Goal: Transaction & Acquisition: Book appointment/travel/reservation

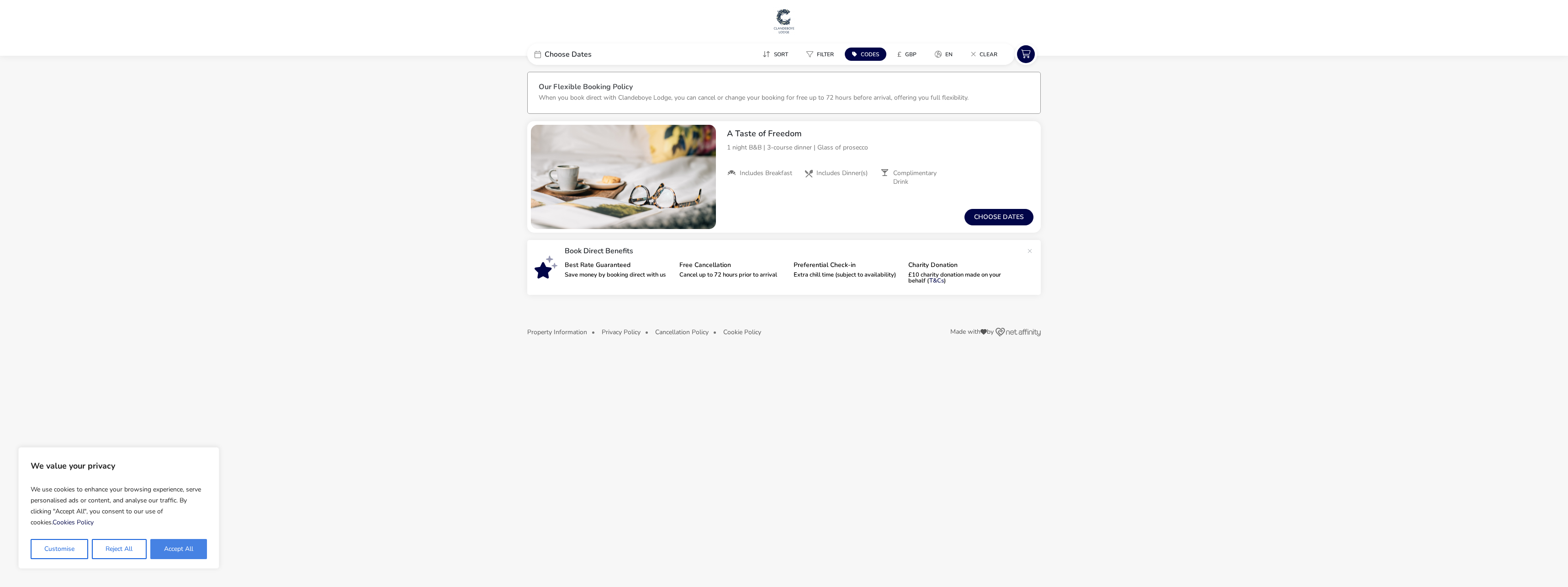
click at [175, 547] on button "Accept All" at bounding box center [178, 549] width 57 height 20
checkbox input "true"
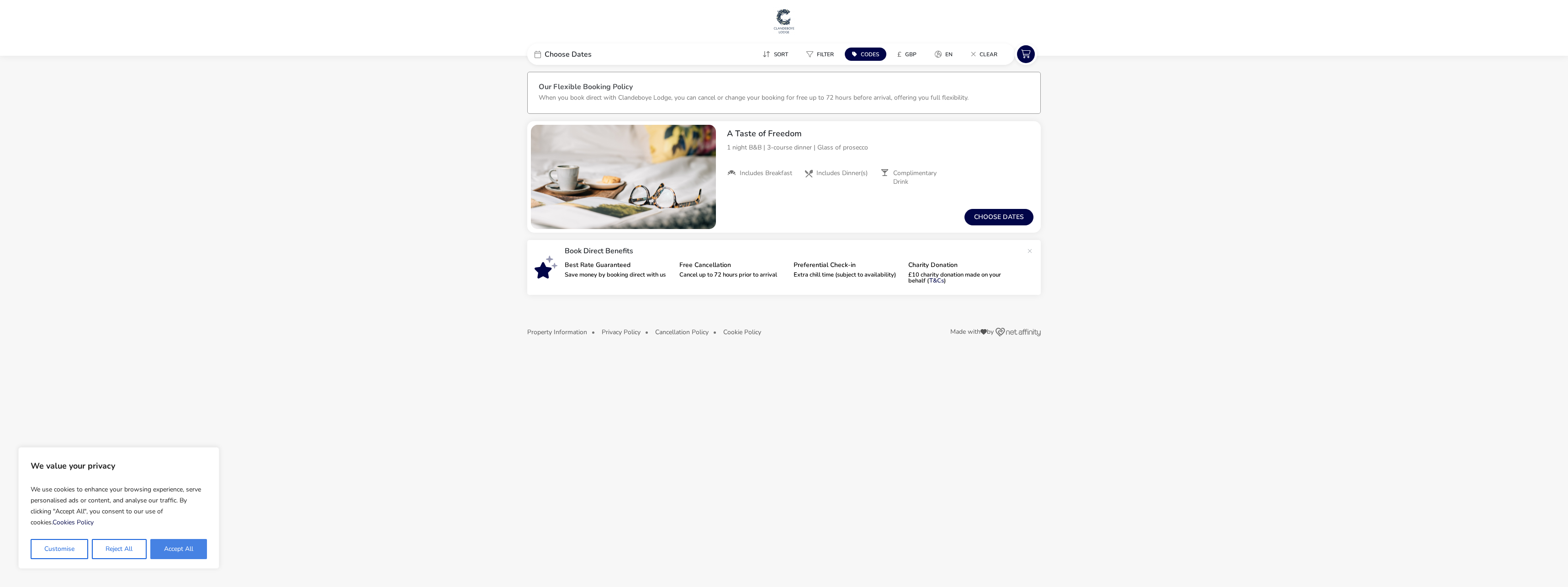
checkbox input "true"
click at [1003, 218] on button "Choose dates" at bounding box center [998, 217] width 69 height 16
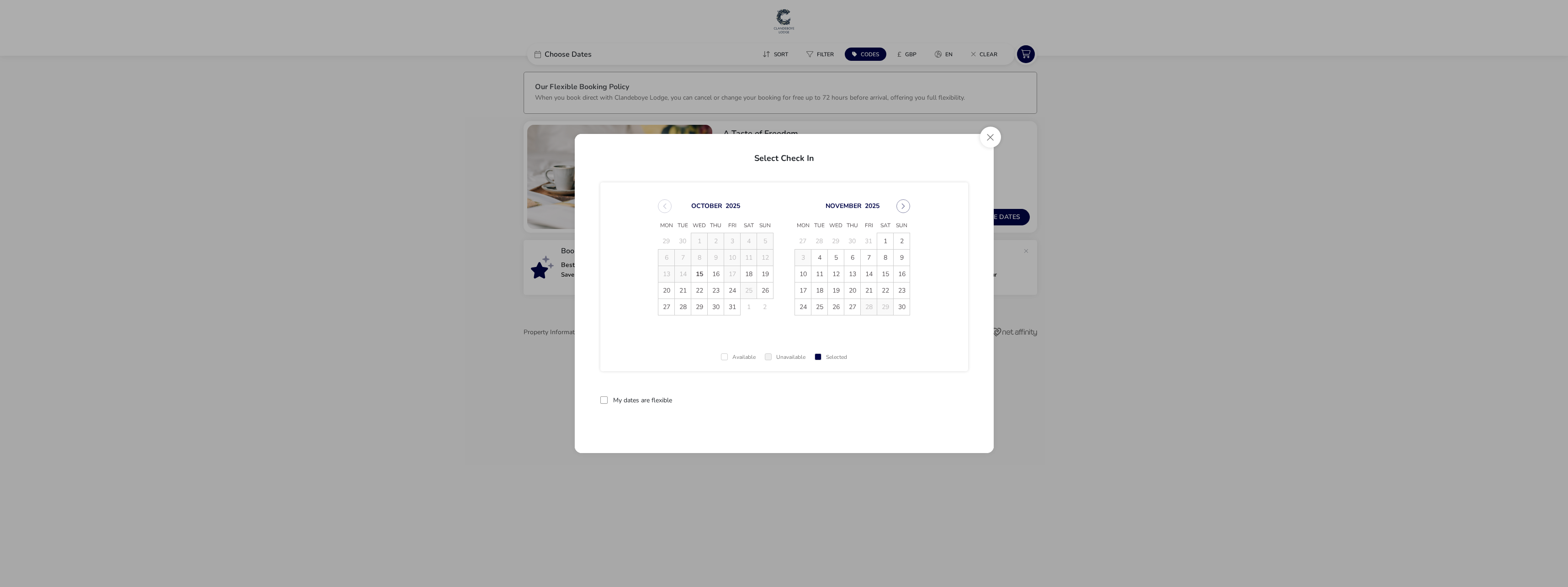
click at [750, 277] on span "18" at bounding box center [749, 274] width 16 height 16
click at [761, 272] on span "19" at bounding box center [765, 274] width 16 height 16
click at [942, 399] on button "Apply Dates" at bounding box center [940, 399] width 56 height 21
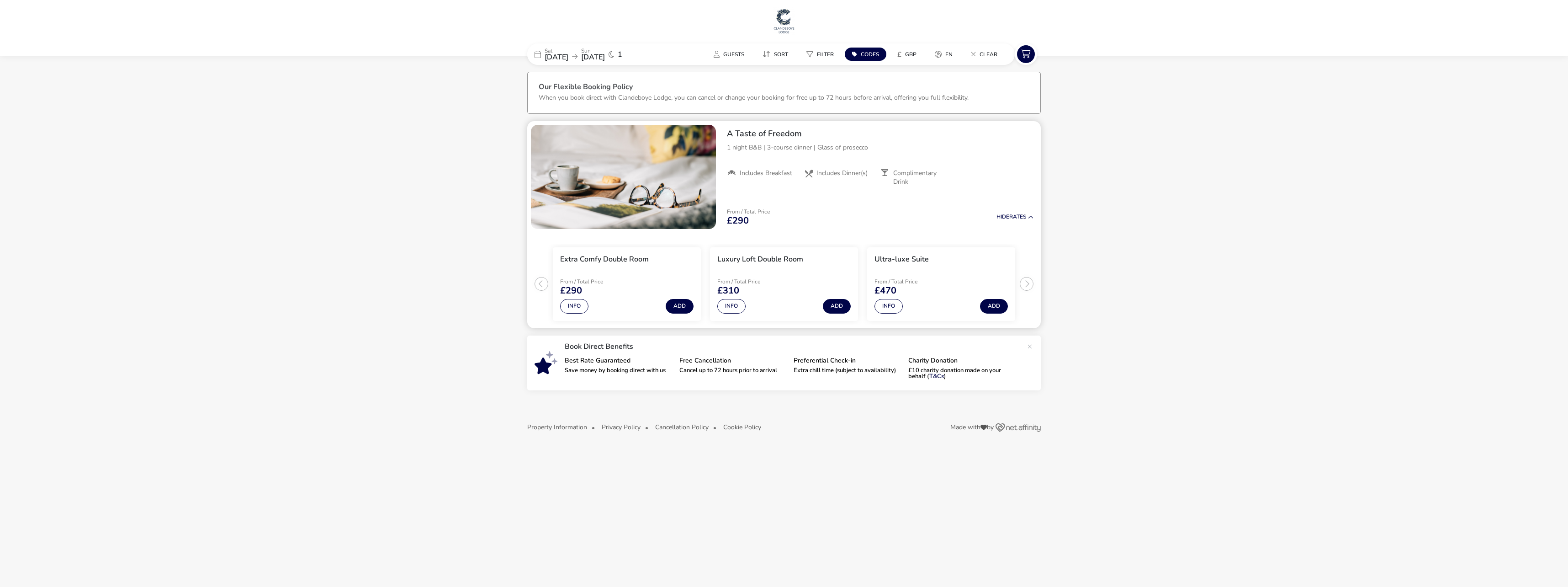
click at [757, 267] on div "Luxury Loft Double Room" at bounding box center [760, 261] width 86 height 13
click at [605, 54] on span "[DATE]" at bounding box center [593, 57] width 24 height 10
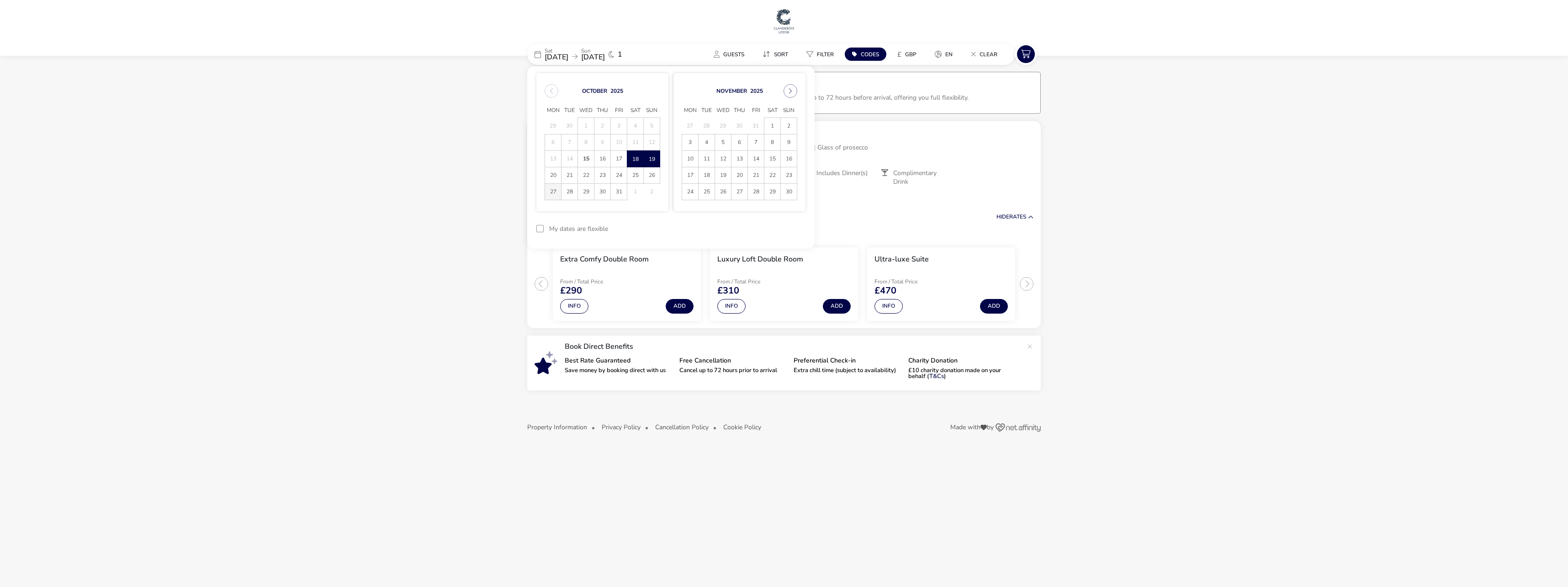
click at [554, 193] on span "27" at bounding box center [553, 192] width 16 height 16
click at [567, 193] on span "28" at bounding box center [569, 192] width 16 height 16
click at [789, 228] on button "Apply Dates" at bounding box center [778, 228] width 56 height 21
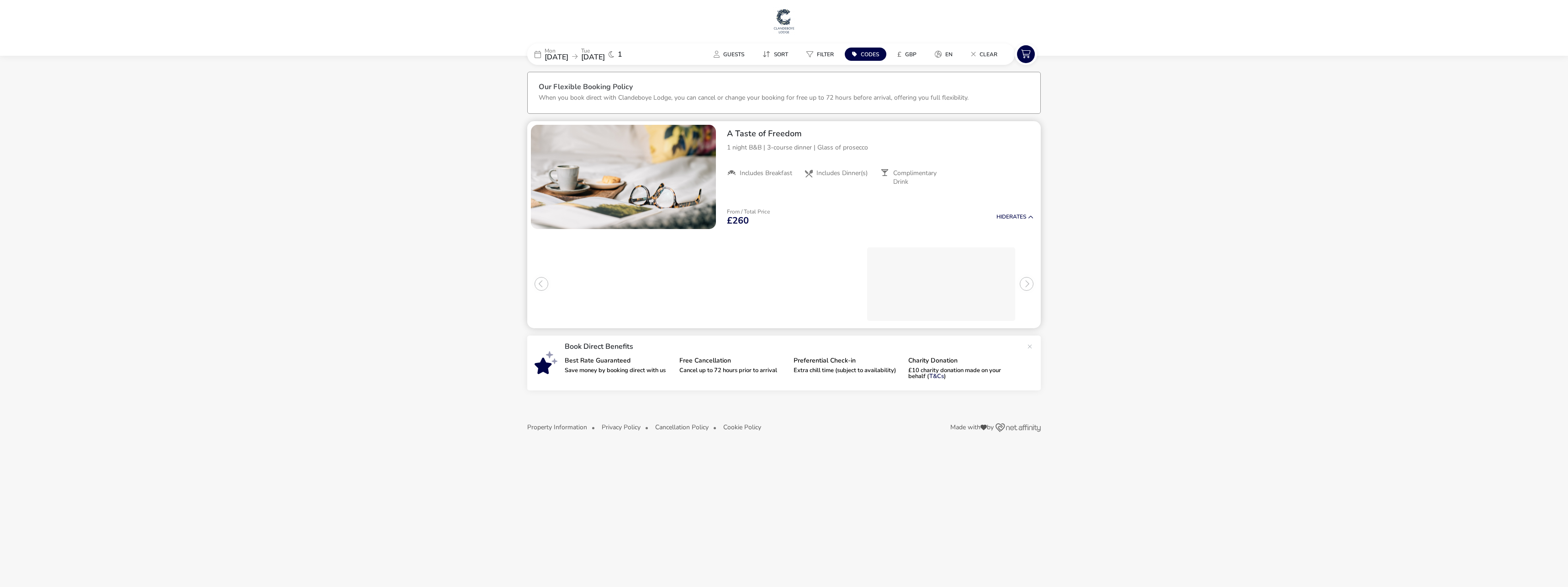
click at [782, 263] on h3 "Luxury Loft Double Room" at bounding box center [760, 259] width 86 height 10
click at [736, 305] on button "Info" at bounding box center [731, 306] width 29 height 15
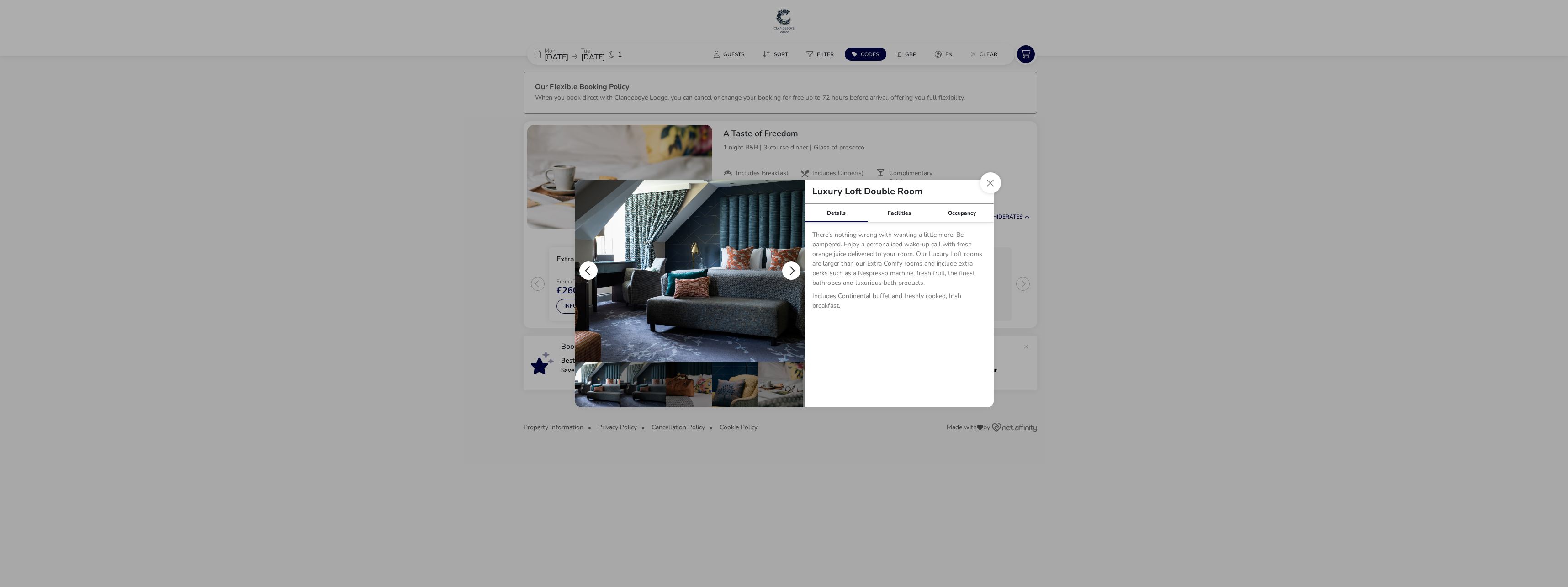
click at [789, 265] on button "details" at bounding box center [791, 270] width 18 height 18
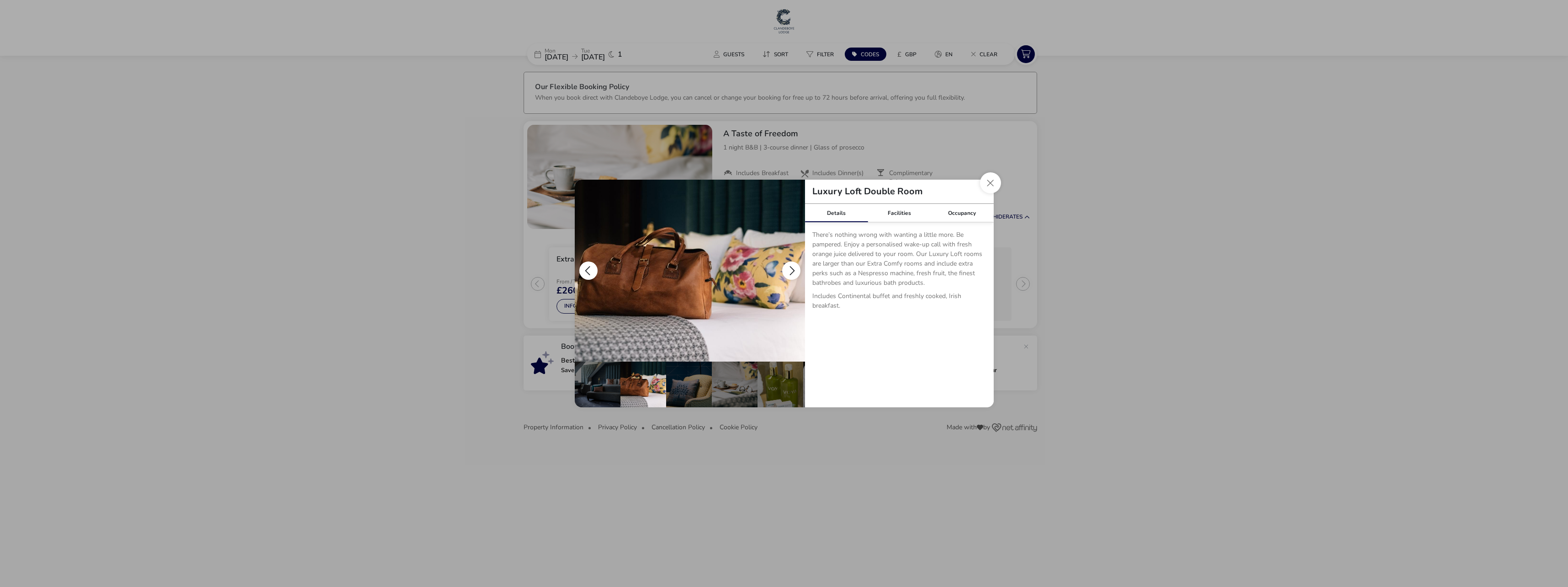
click at [789, 265] on button "details" at bounding box center [791, 270] width 18 height 18
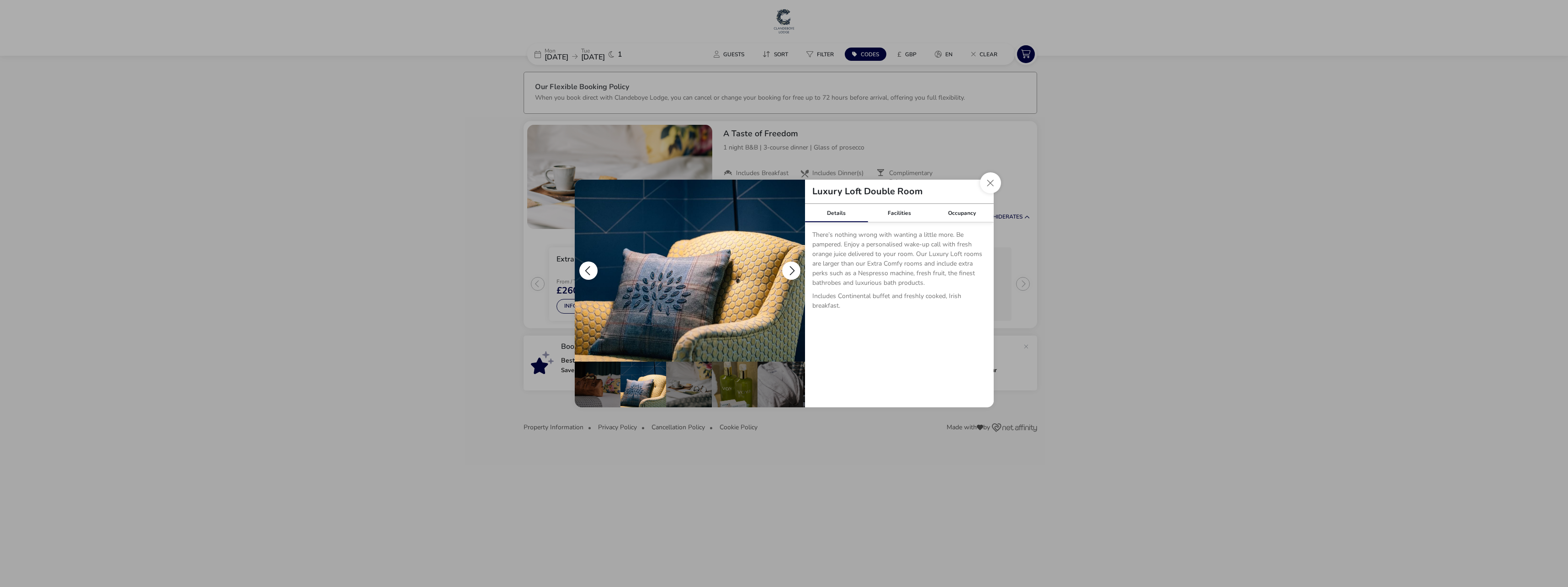
click at [789, 265] on button "details" at bounding box center [791, 270] width 18 height 18
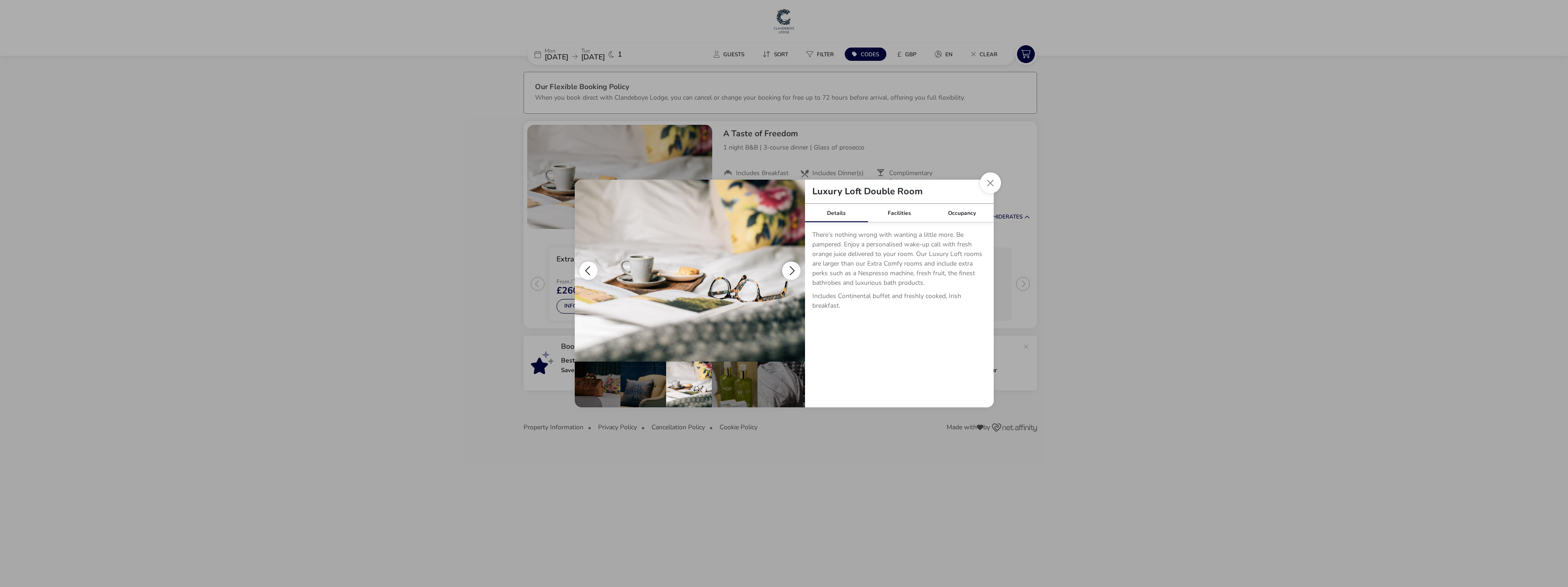
scroll to position [0, 137]
click at [789, 265] on button "details" at bounding box center [791, 270] width 18 height 18
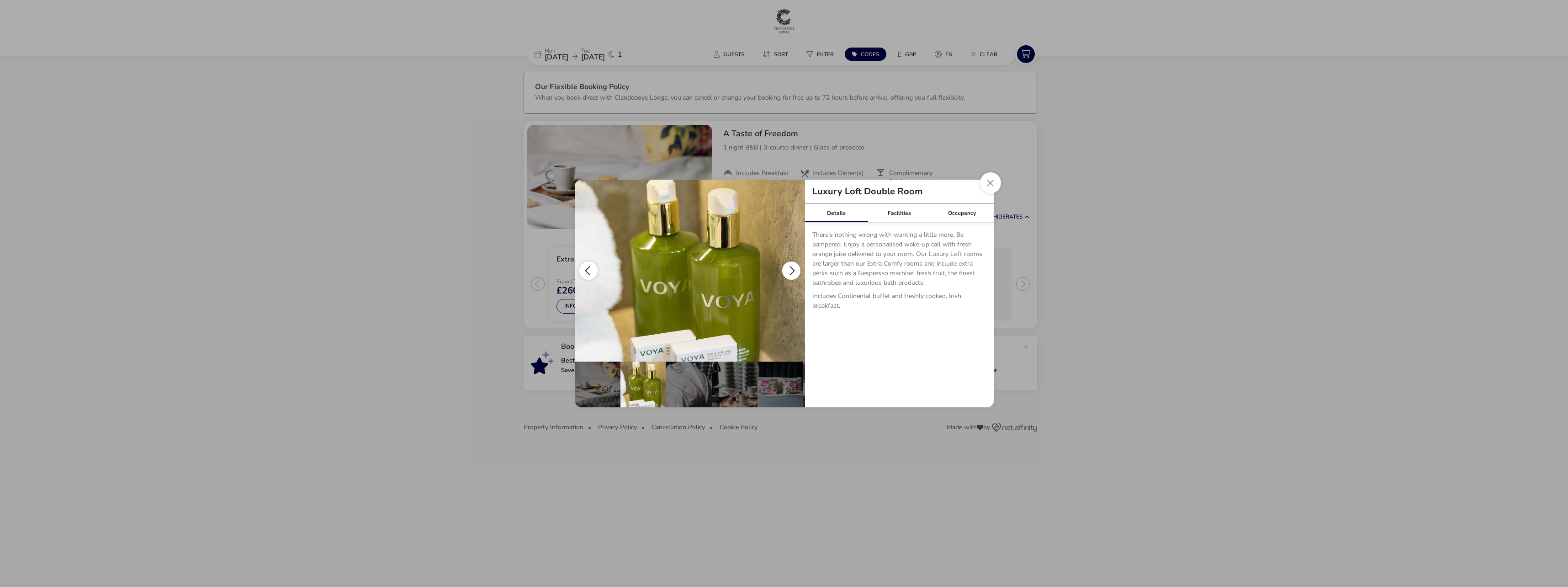
click at [789, 265] on button "details" at bounding box center [791, 270] width 18 height 18
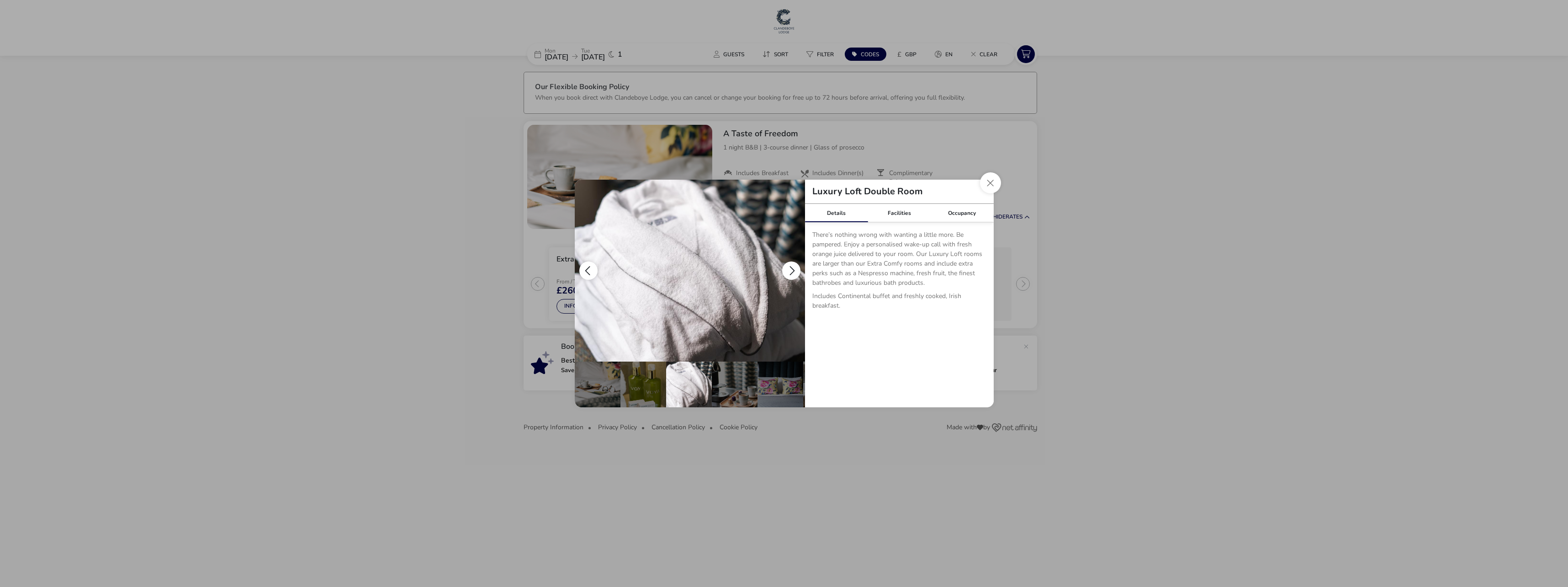
scroll to position [0, 226]
click at [789, 265] on button "details" at bounding box center [791, 270] width 18 height 18
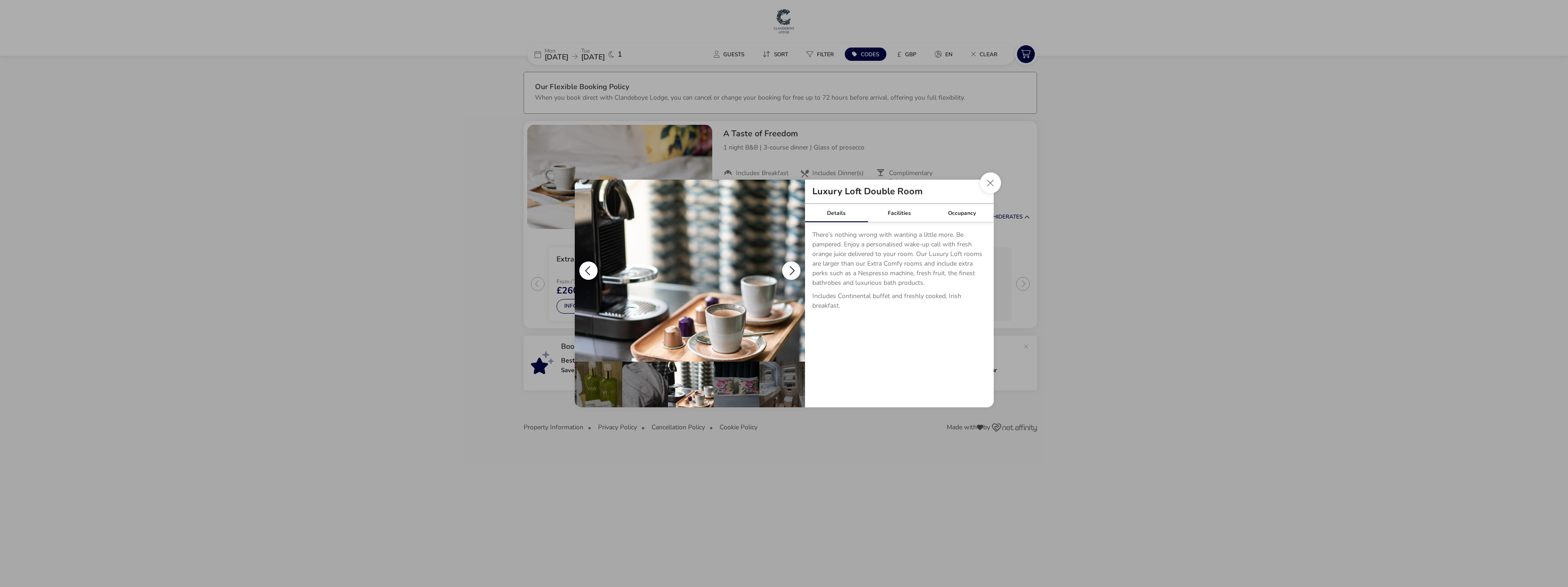
click at [789, 265] on button "details" at bounding box center [791, 270] width 18 height 18
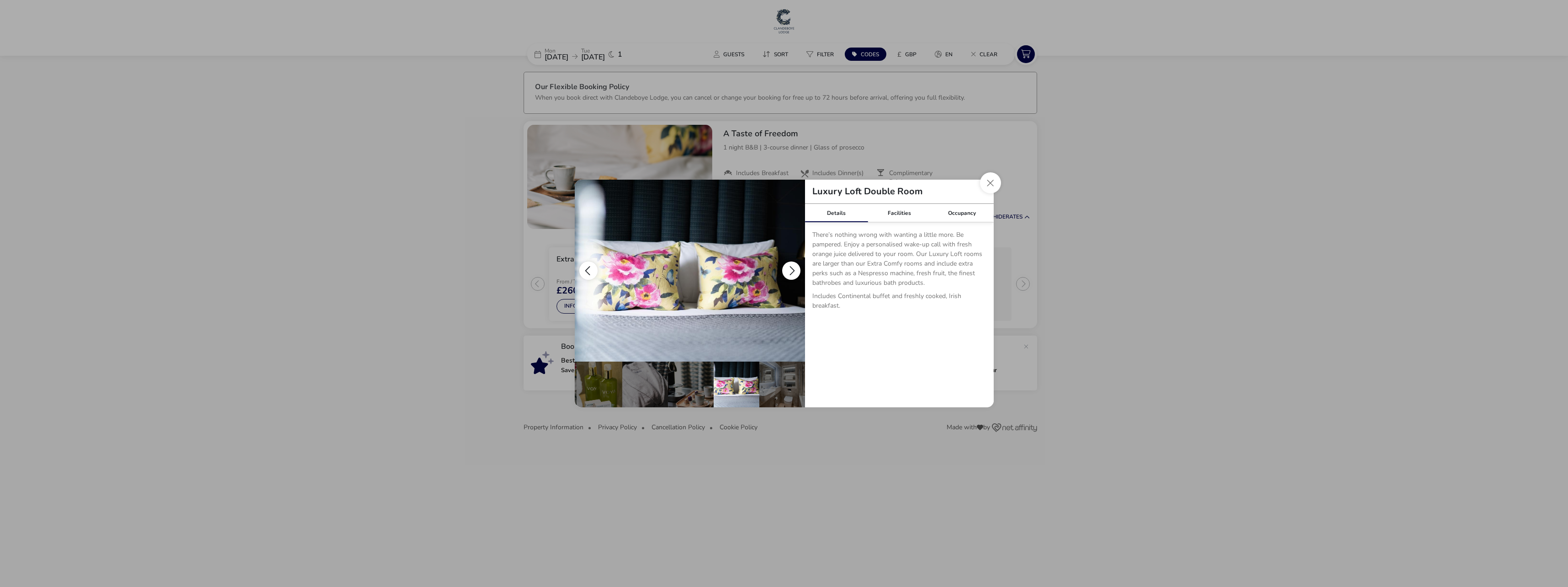
click at [789, 265] on button "details" at bounding box center [791, 270] width 18 height 18
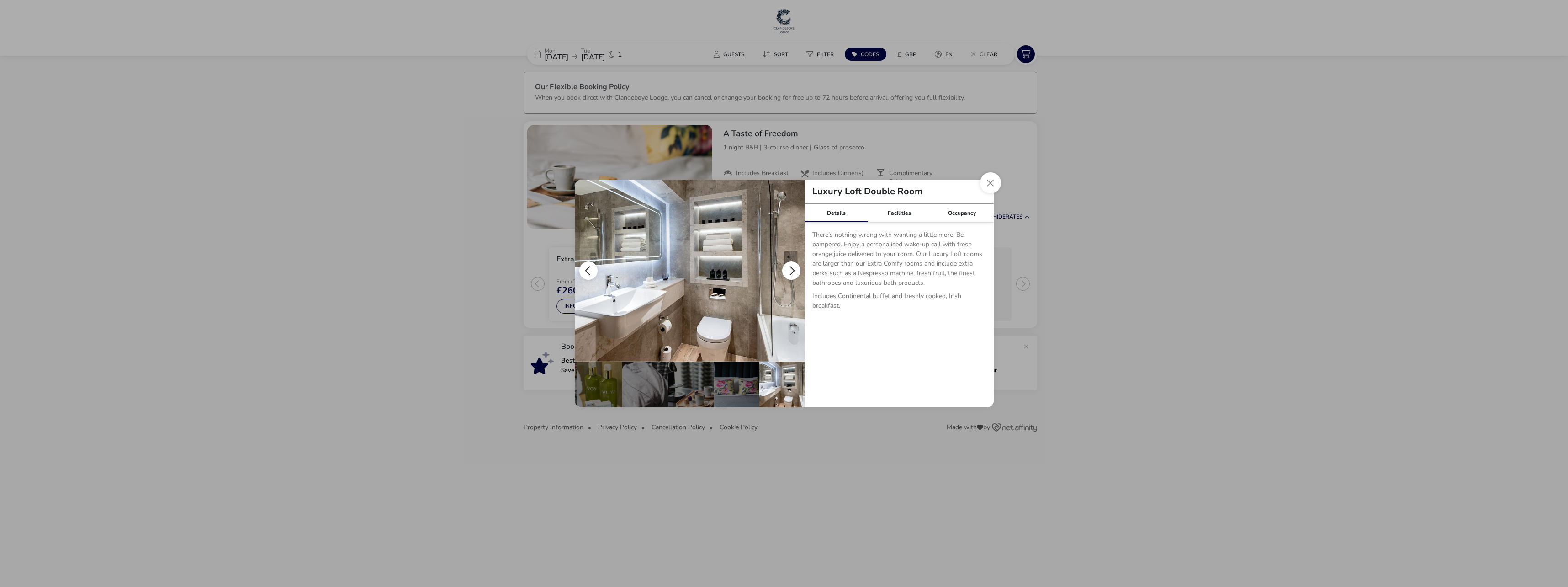
click at [789, 265] on button "details" at bounding box center [791, 270] width 18 height 18
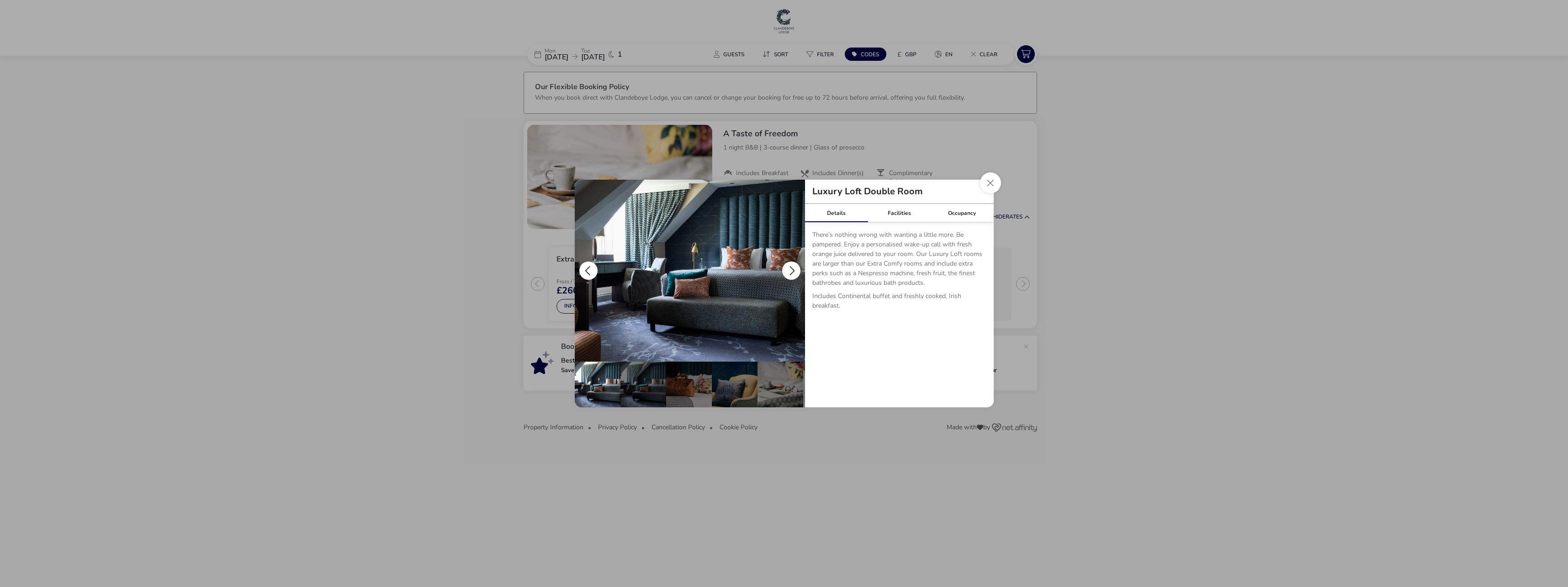
click at [789, 265] on button "details" at bounding box center [791, 270] width 18 height 18
click at [992, 183] on button "Close dialog" at bounding box center [990, 183] width 21 height 21
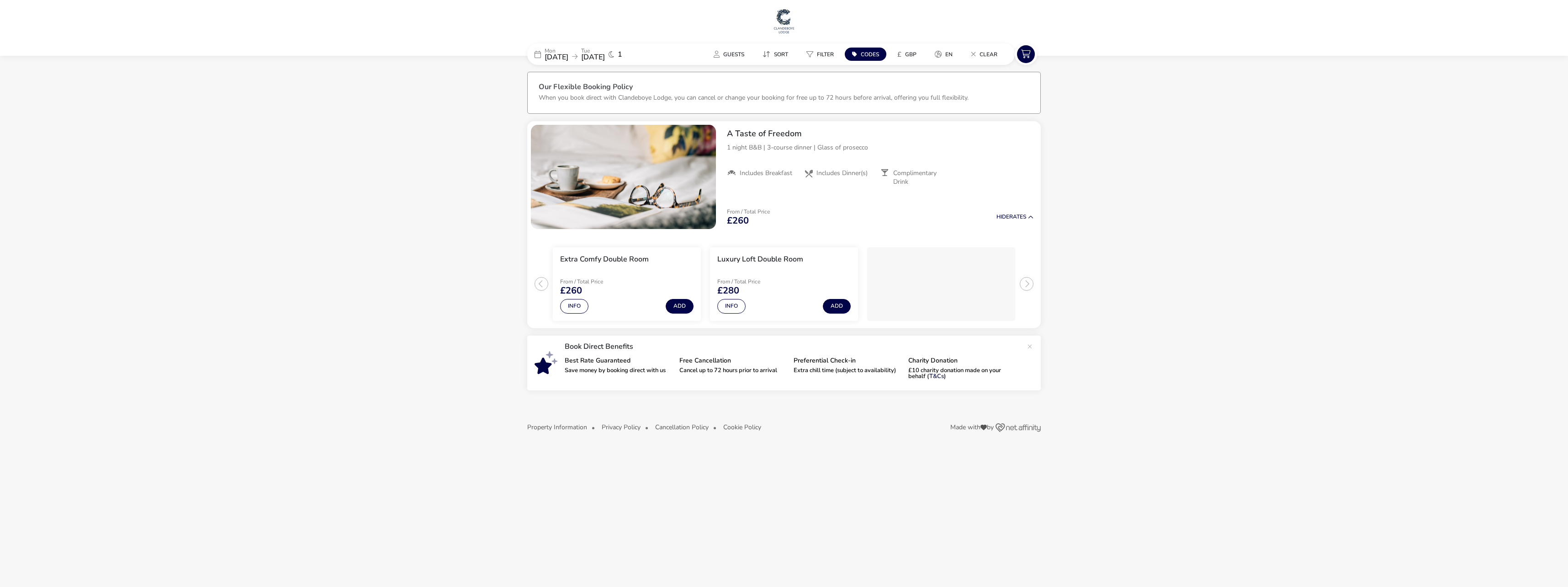
click at [605, 57] on span "[DATE]" at bounding box center [593, 57] width 24 height 10
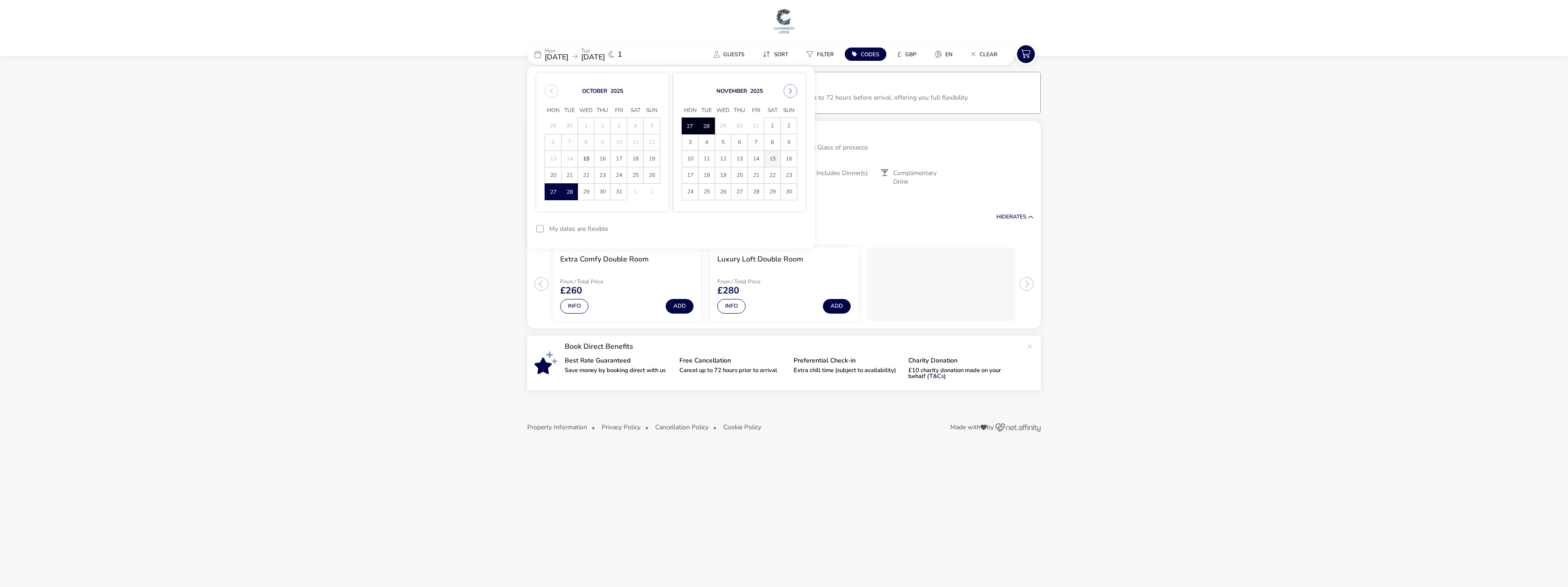
click at [776, 158] on span "15" at bounding box center [772, 159] width 16 height 16
click at [789, 159] on span "16" at bounding box center [789, 159] width 16 height 16
click at [781, 227] on button "Apply Dates" at bounding box center [778, 228] width 56 height 21
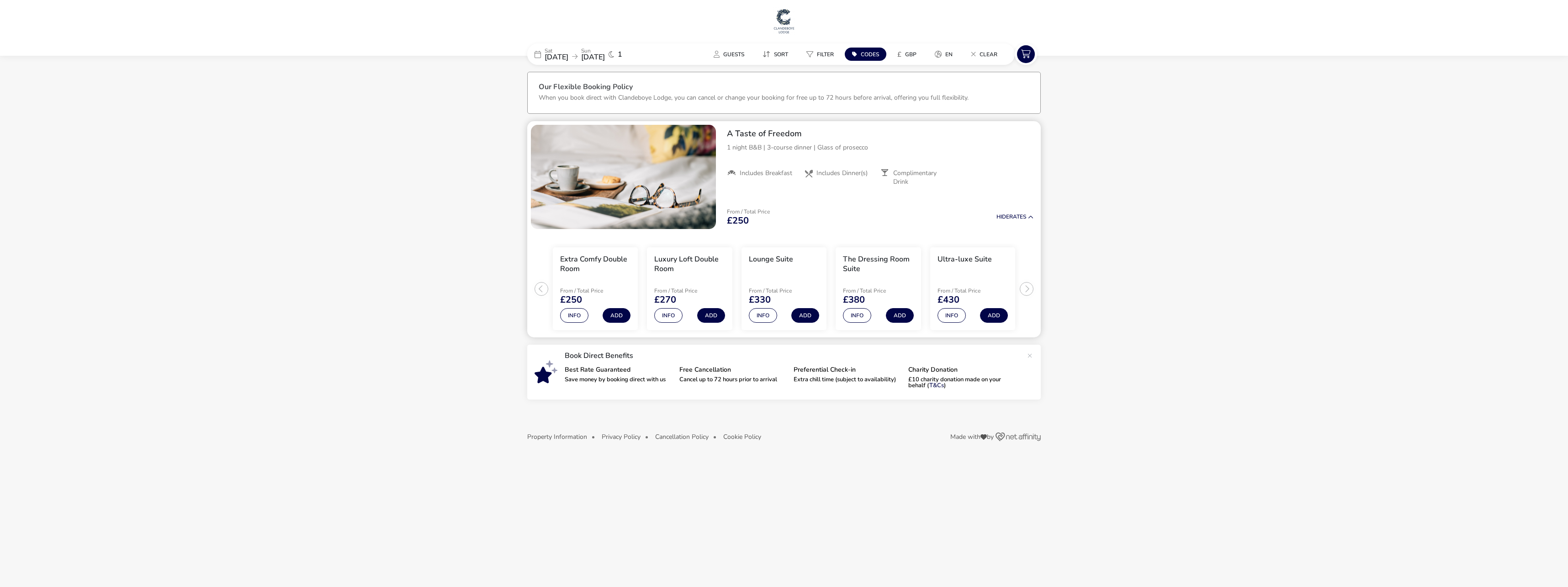
click at [780, 272] on div "Lounge Suite" at bounding box center [771, 266] width 44 height 23
click at [764, 315] on button "Info" at bounding box center [763, 315] width 29 height 15
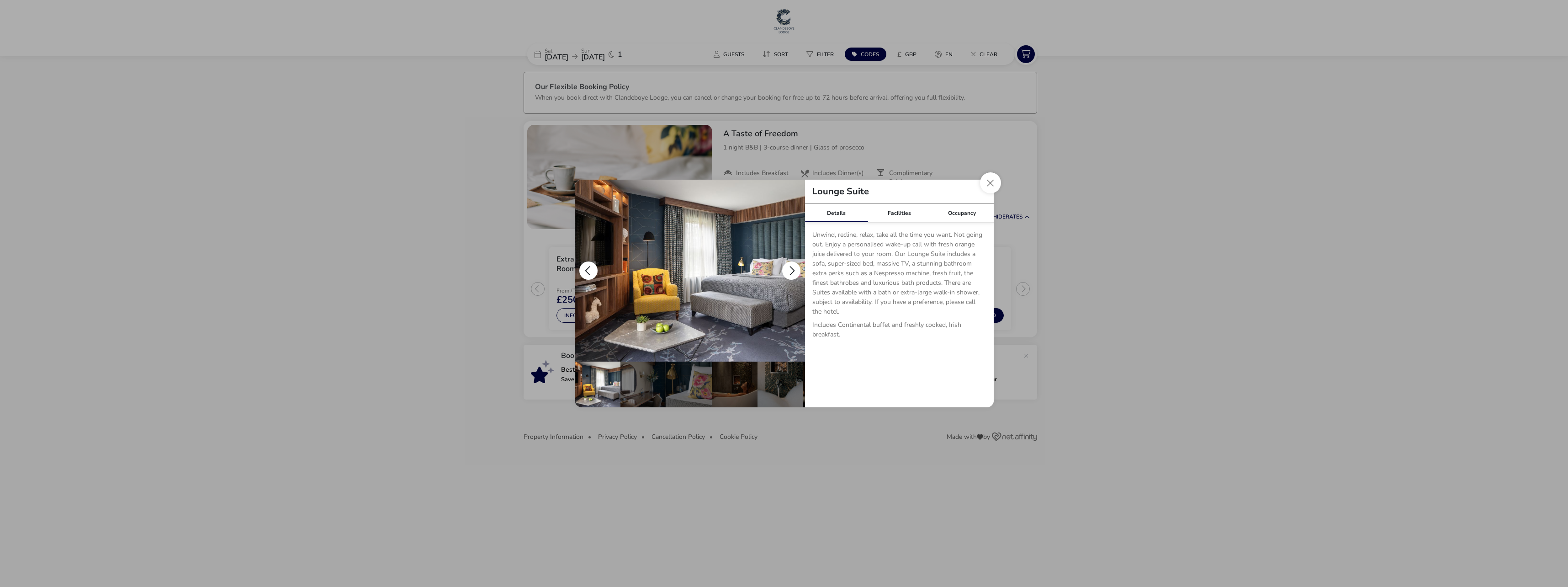
click at [786, 269] on button "details" at bounding box center [791, 270] width 18 height 18
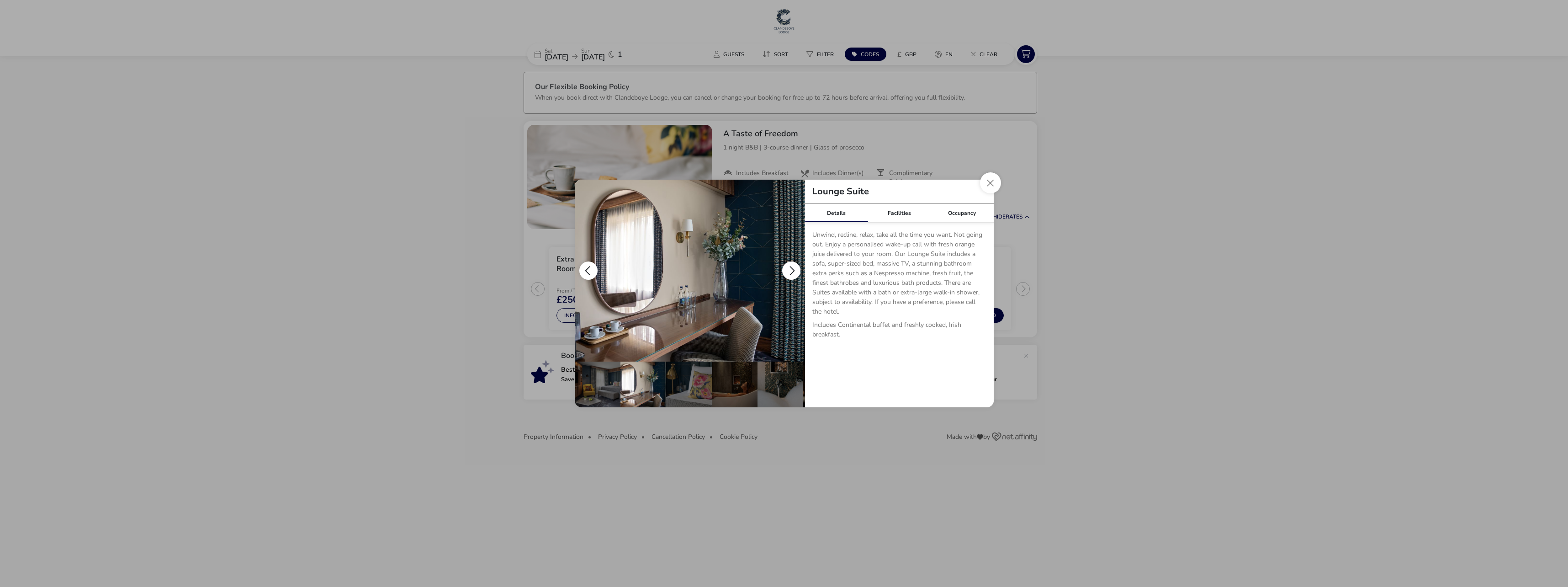
click at [791, 268] on button "details" at bounding box center [791, 270] width 18 height 18
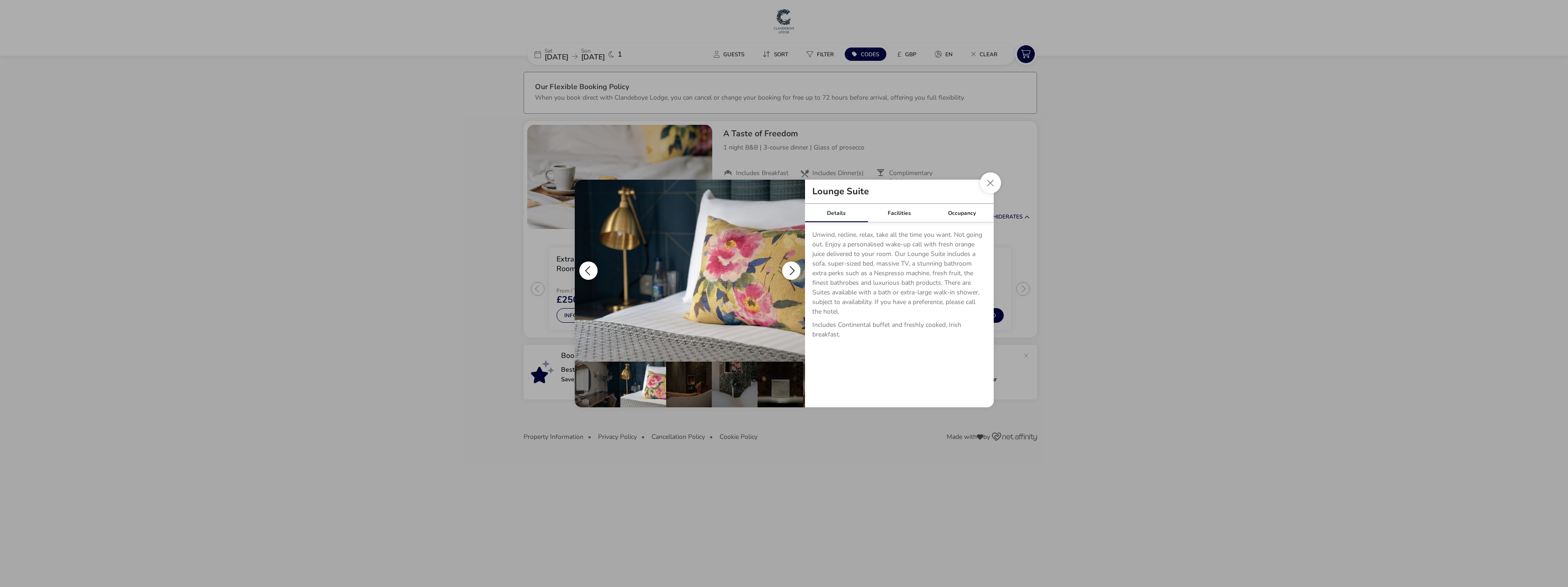
click at [791, 268] on button "details" at bounding box center [791, 270] width 18 height 18
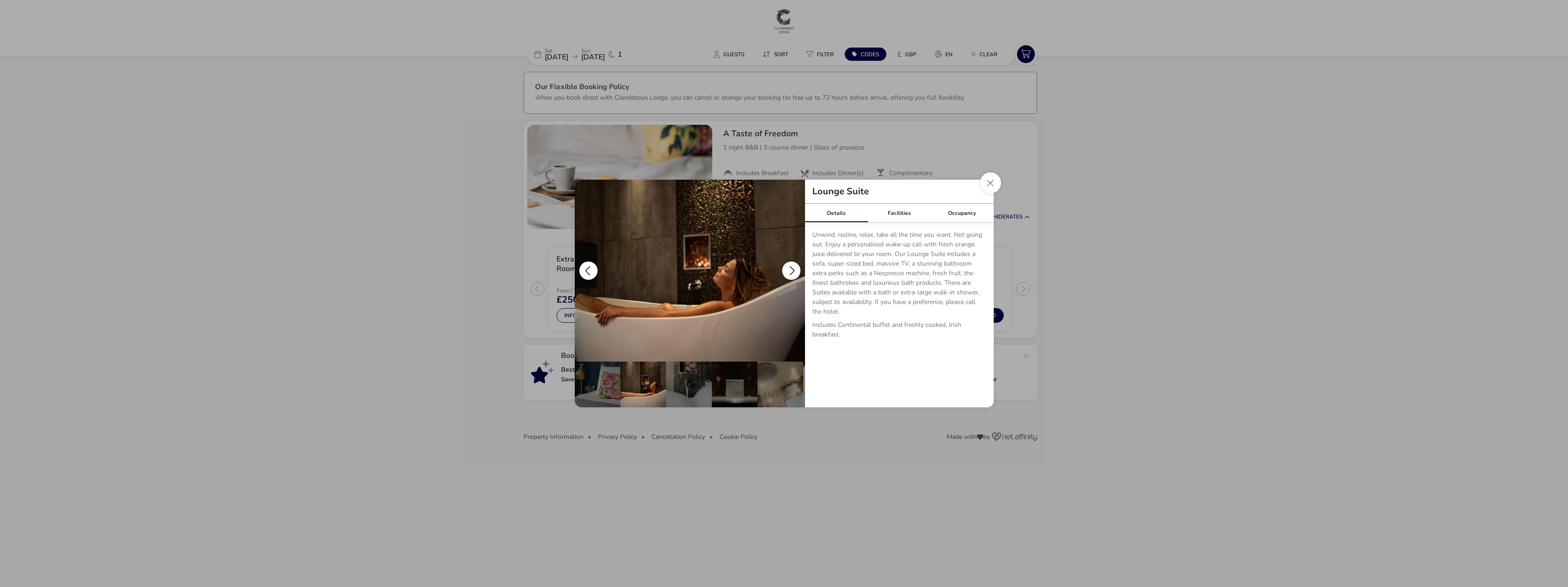
click at [791, 268] on button "details" at bounding box center [791, 270] width 18 height 18
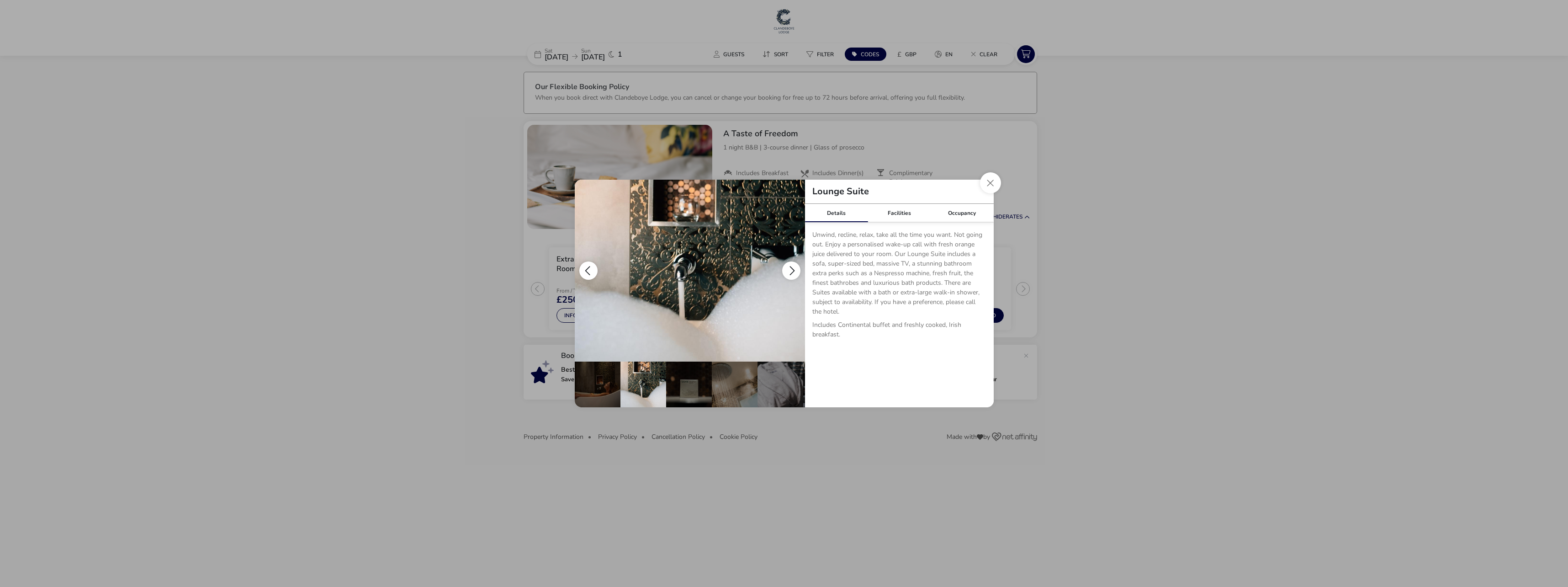
click at [791, 268] on button "details" at bounding box center [791, 270] width 18 height 18
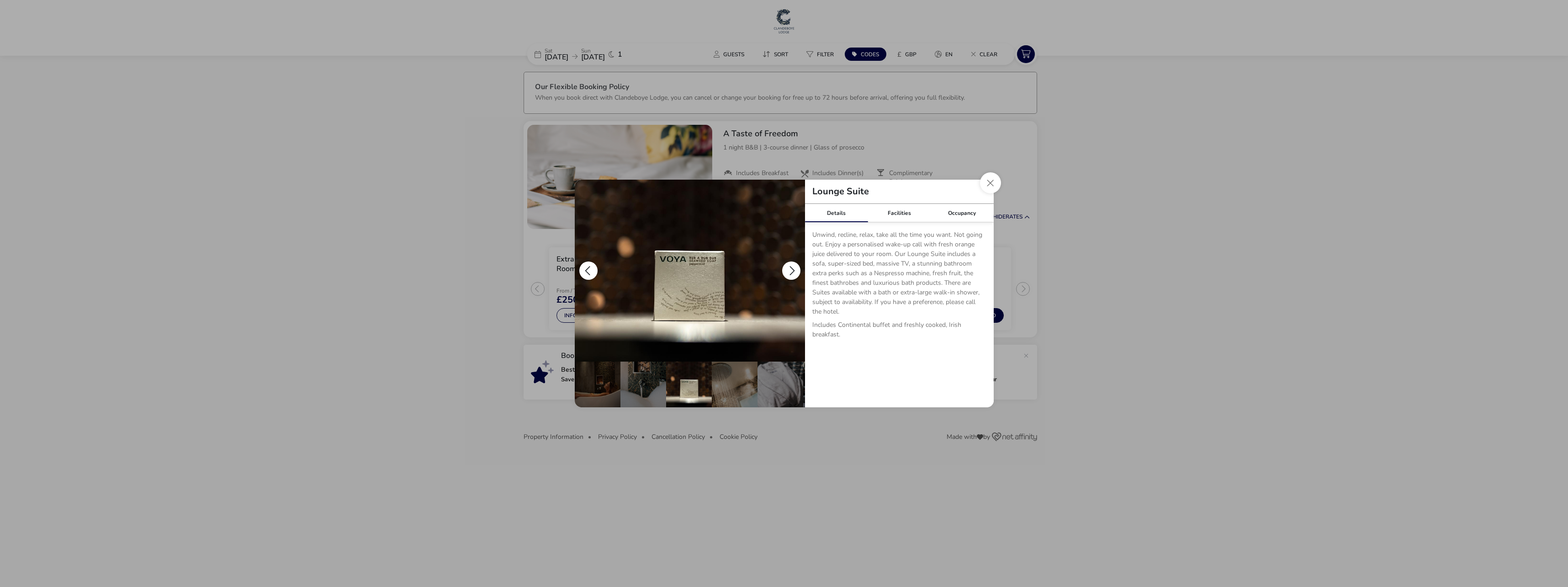
scroll to position [0, 183]
click at [791, 268] on button "details" at bounding box center [791, 270] width 18 height 18
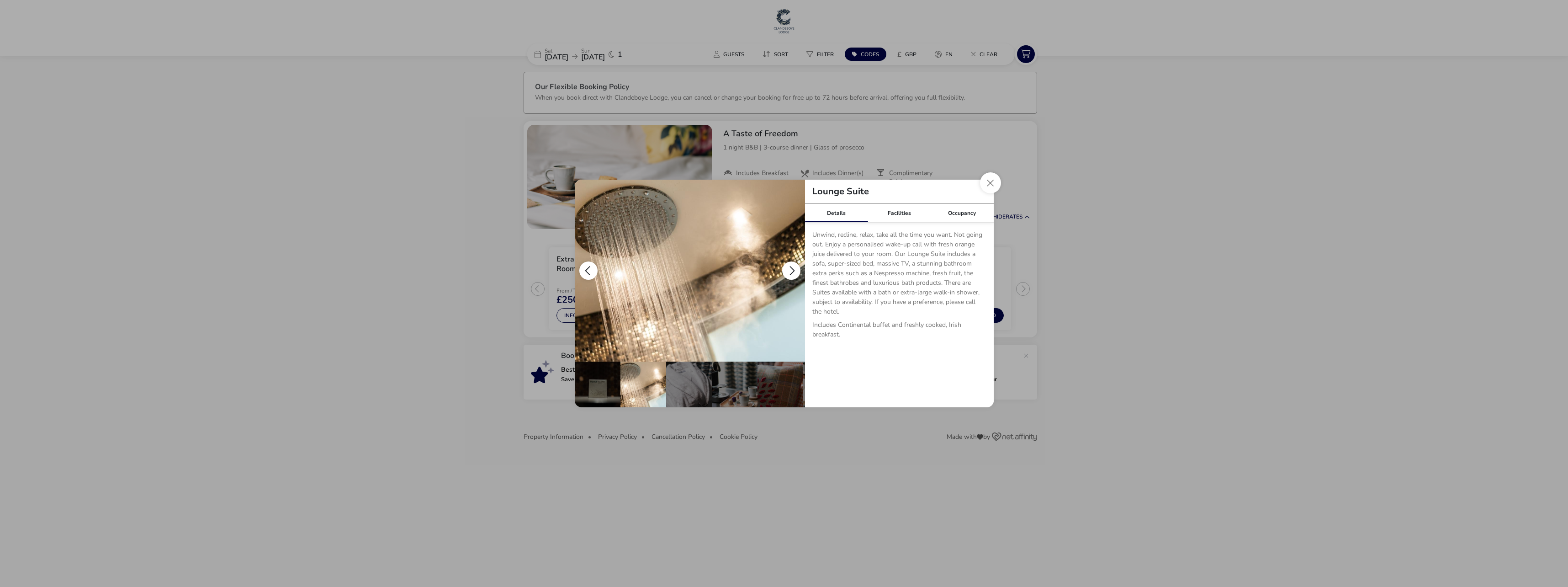
click at [791, 268] on button "details" at bounding box center [791, 270] width 18 height 18
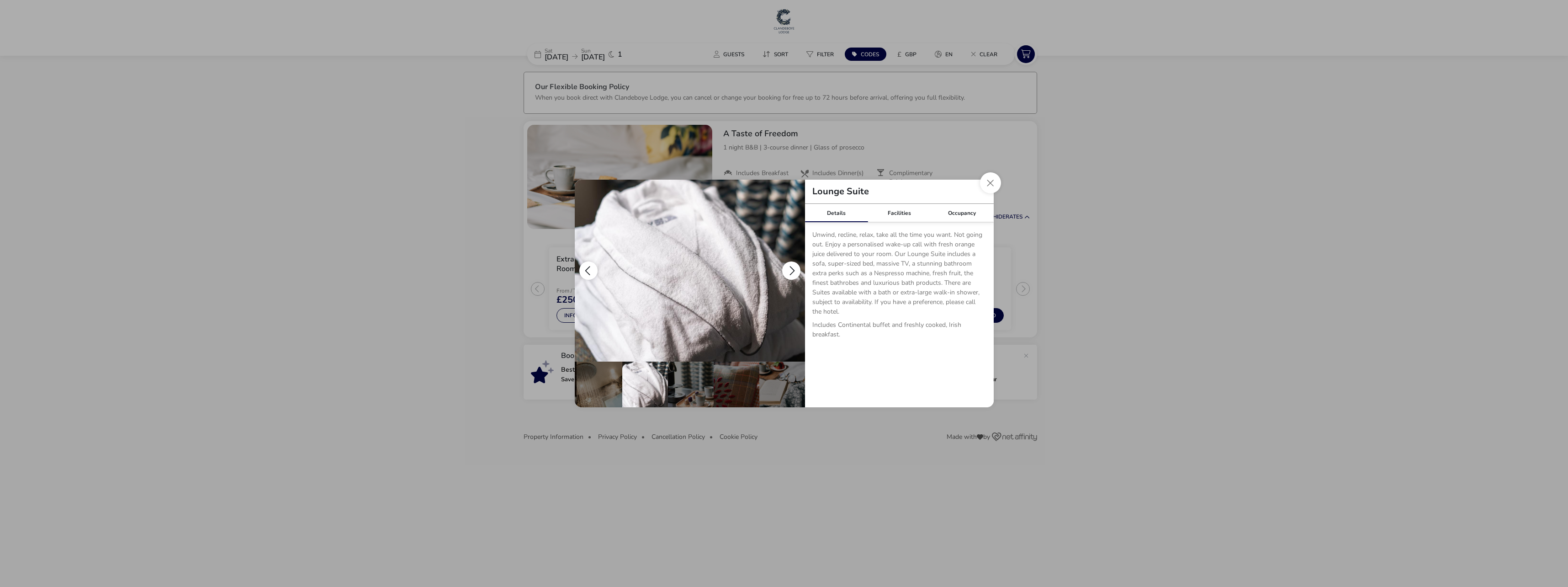
click at [791, 268] on button "details" at bounding box center [791, 270] width 18 height 18
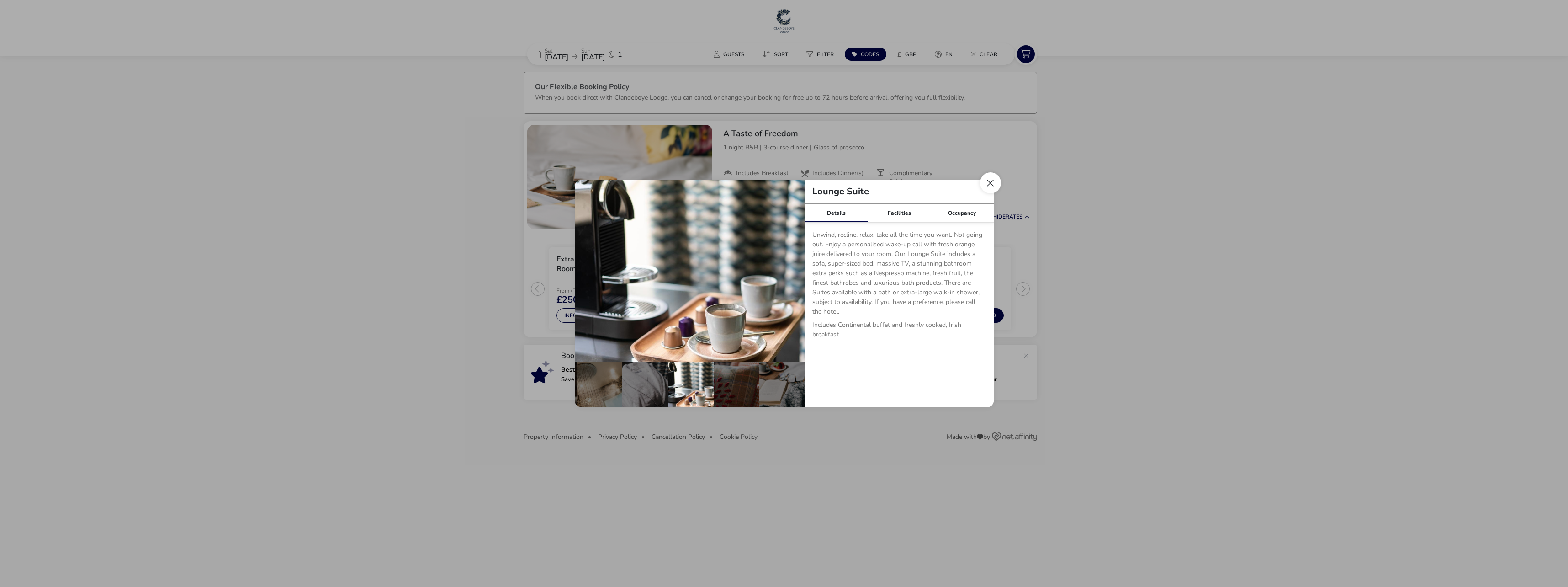
click at [991, 183] on button "Close dialog" at bounding box center [990, 183] width 21 height 21
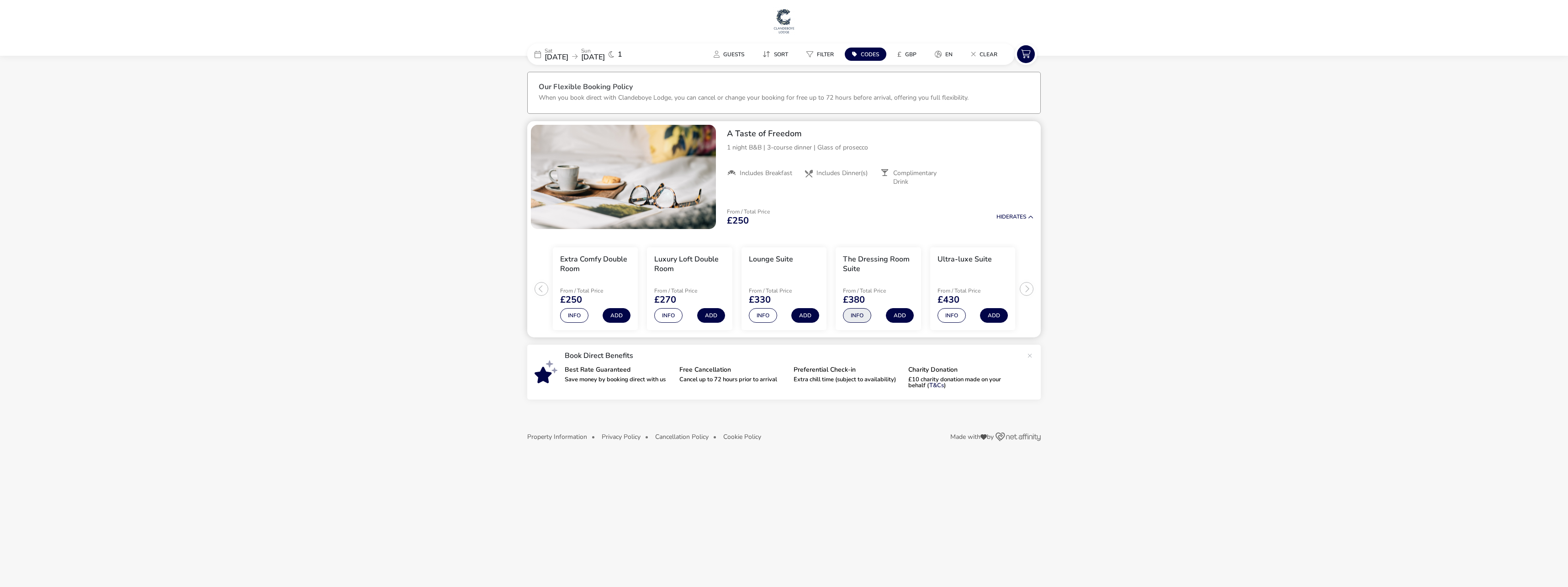
click at [862, 315] on button "Info" at bounding box center [857, 315] width 29 height 15
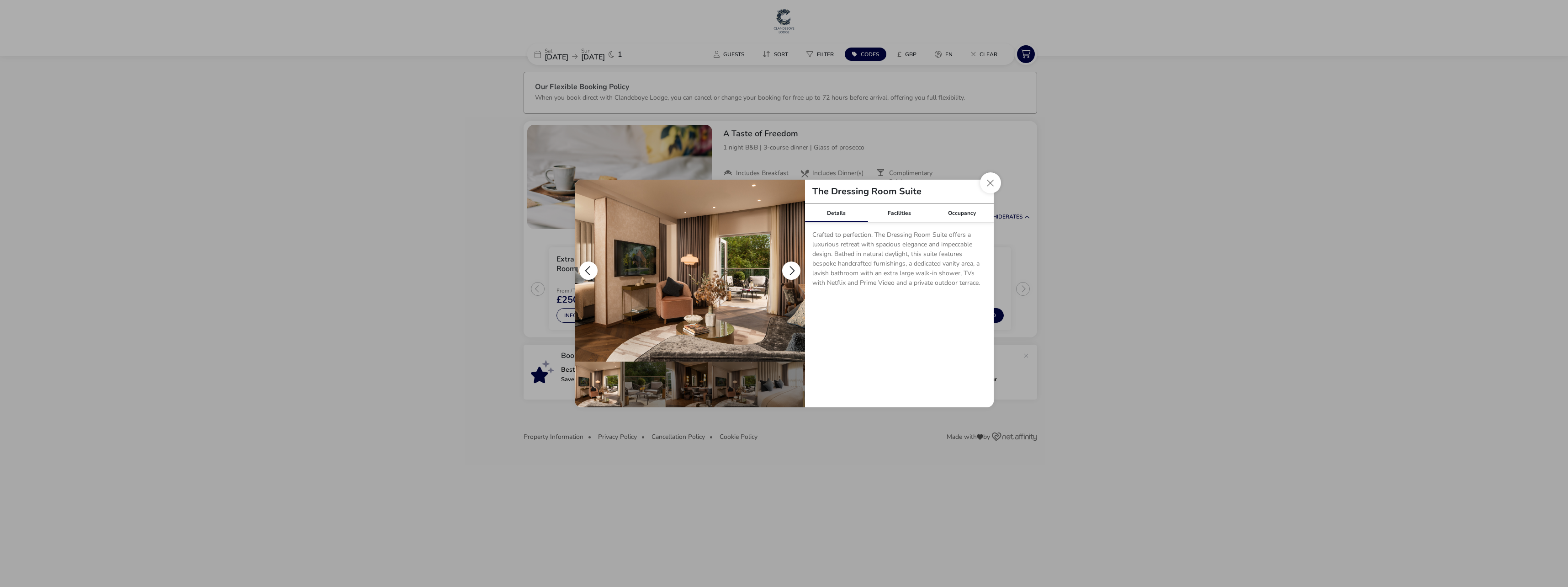
click at [793, 268] on button "details" at bounding box center [791, 270] width 18 height 18
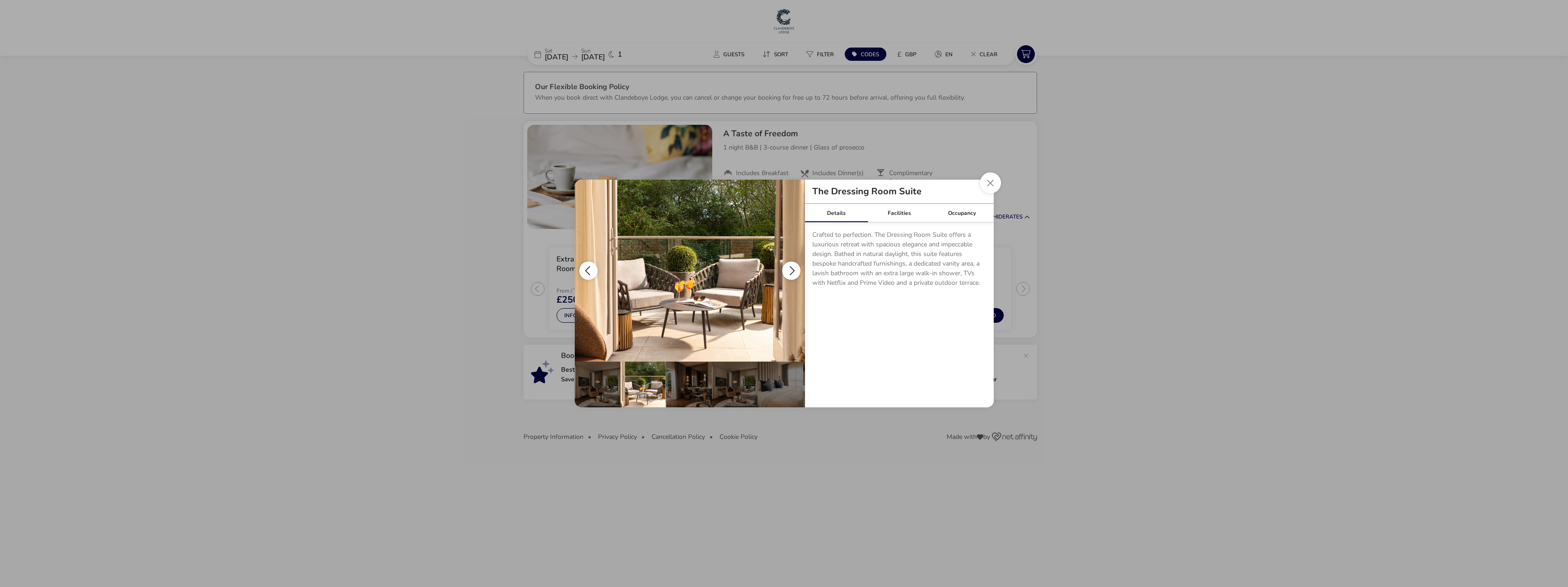
click at [791, 270] on button "details" at bounding box center [791, 270] width 18 height 18
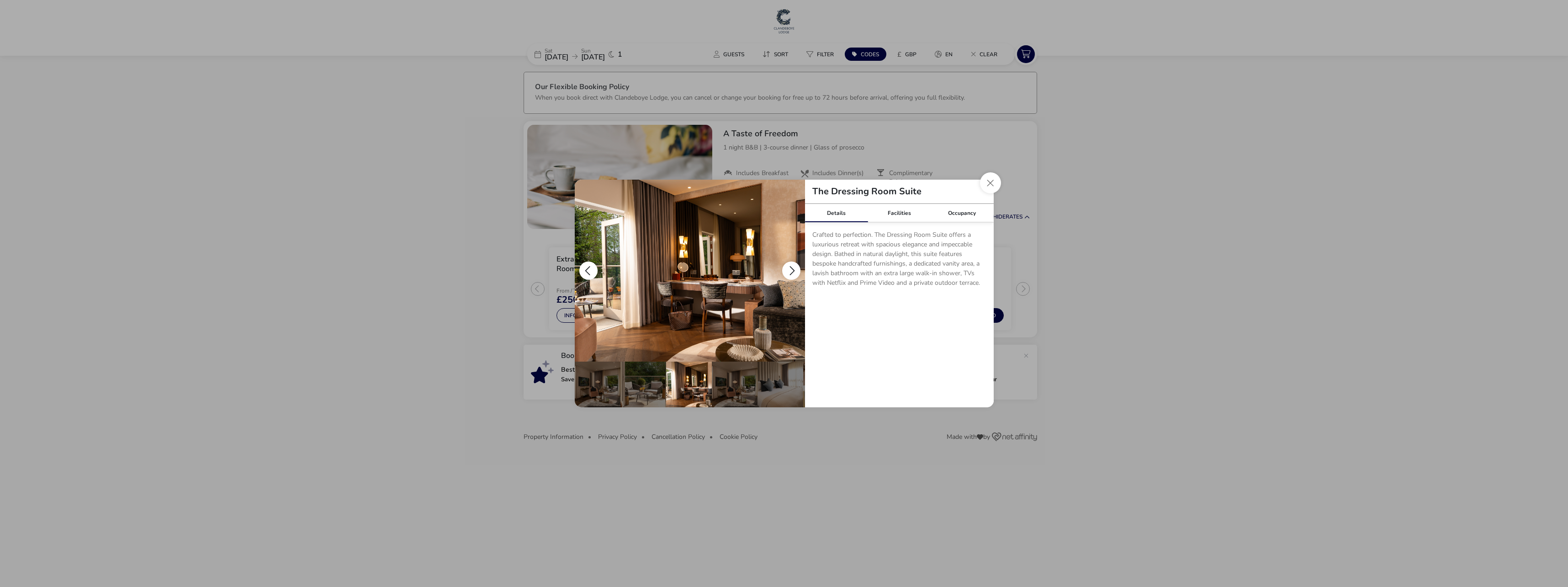
scroll to position [0, 46]
click at [789, 270] on button "details" at bounding box center [791, 270] width 18 height 18
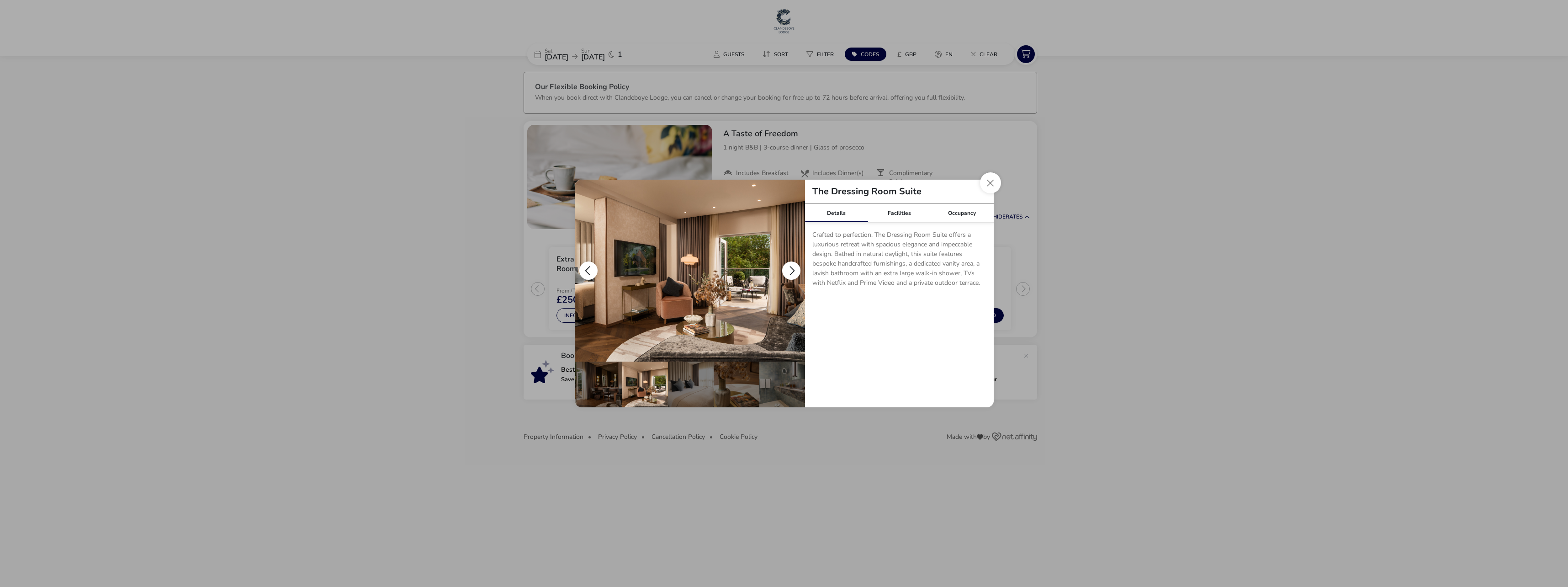
click at [789, 270] on button "details" at bounding box center [791, 270] width 18 height 18
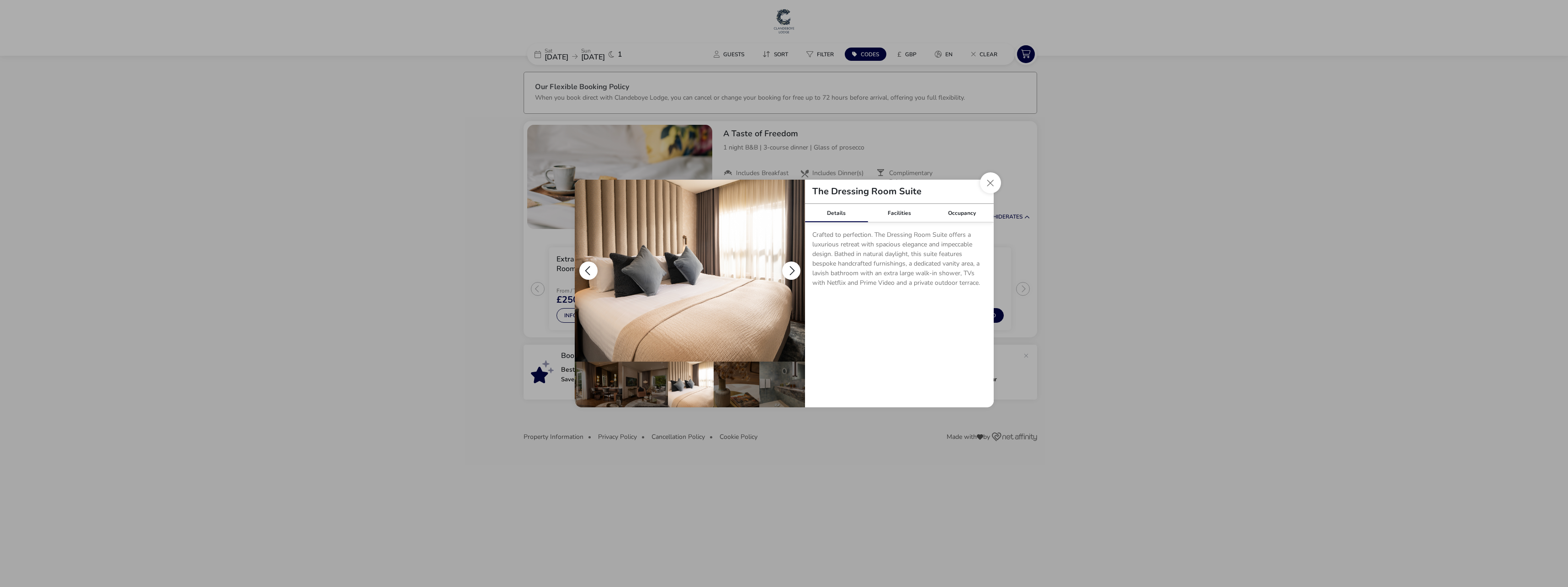
click at [790, 267] on button "details" at bounding box center [791, 270] width 18 height 18
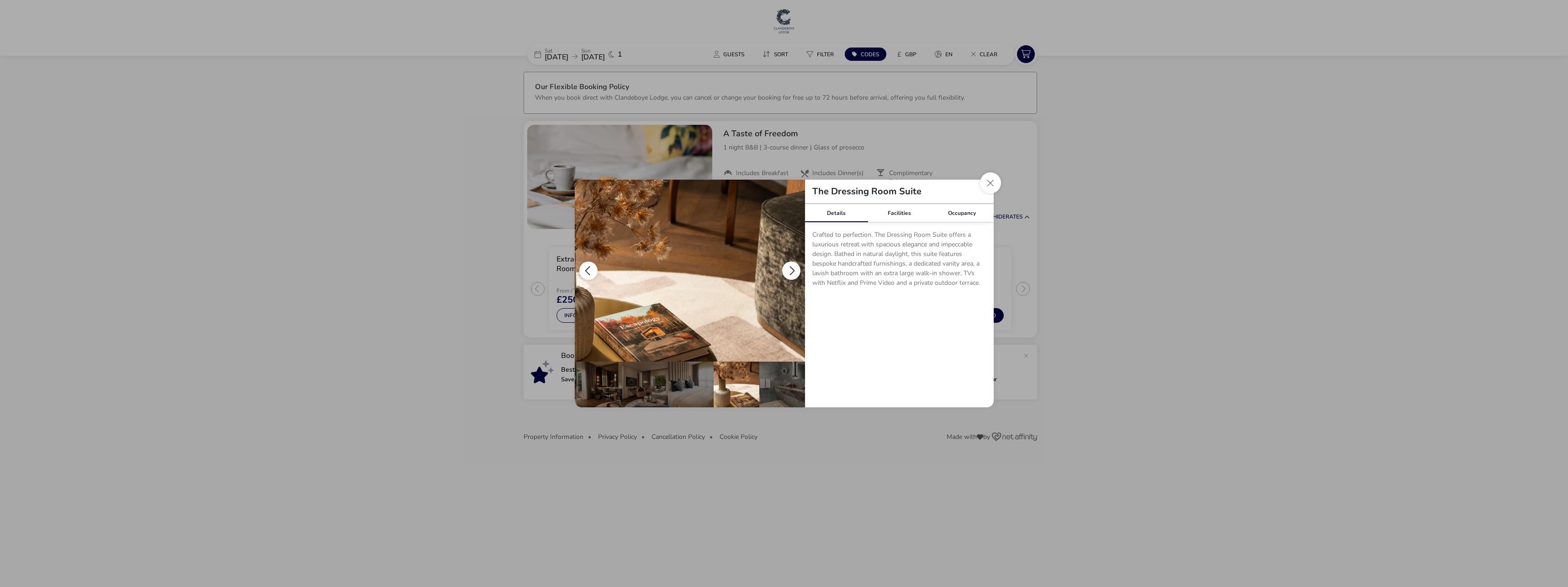
click at [790, 267] on button "details" at bounding box center [791, 270] width 18 height 18
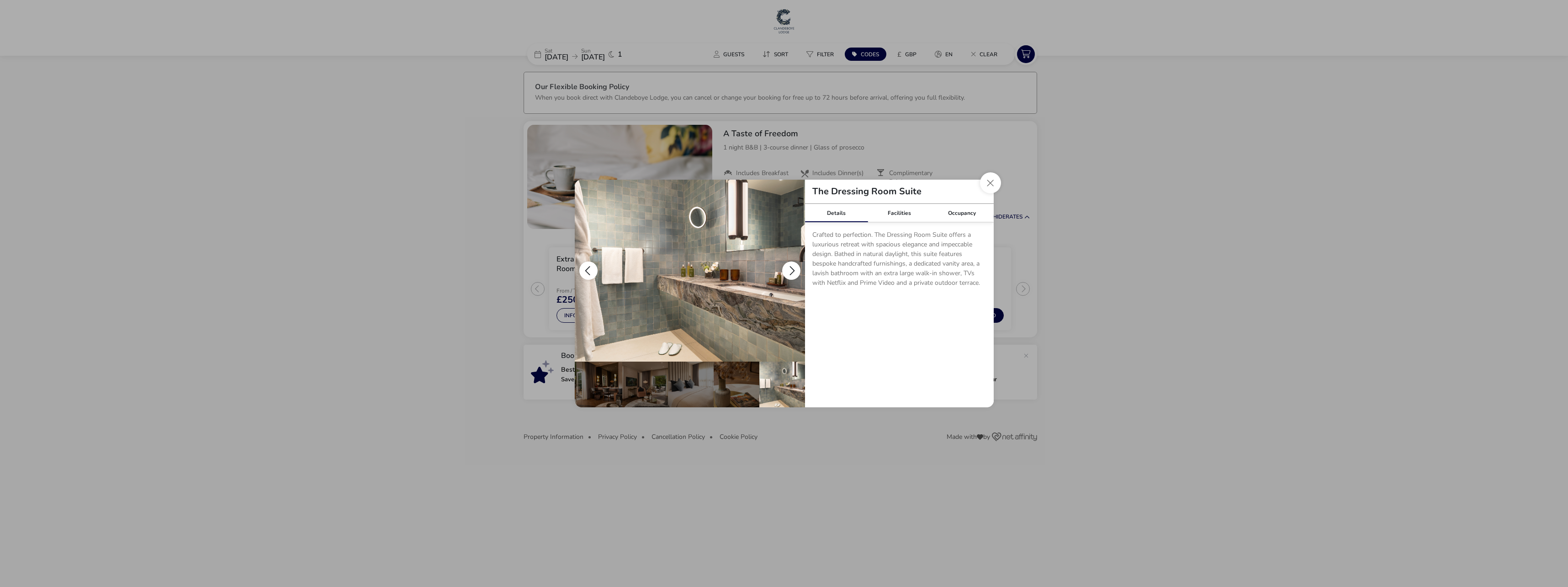
click at [790, 267] on button "details" at bounding box center [791, 270] width 18 height 18
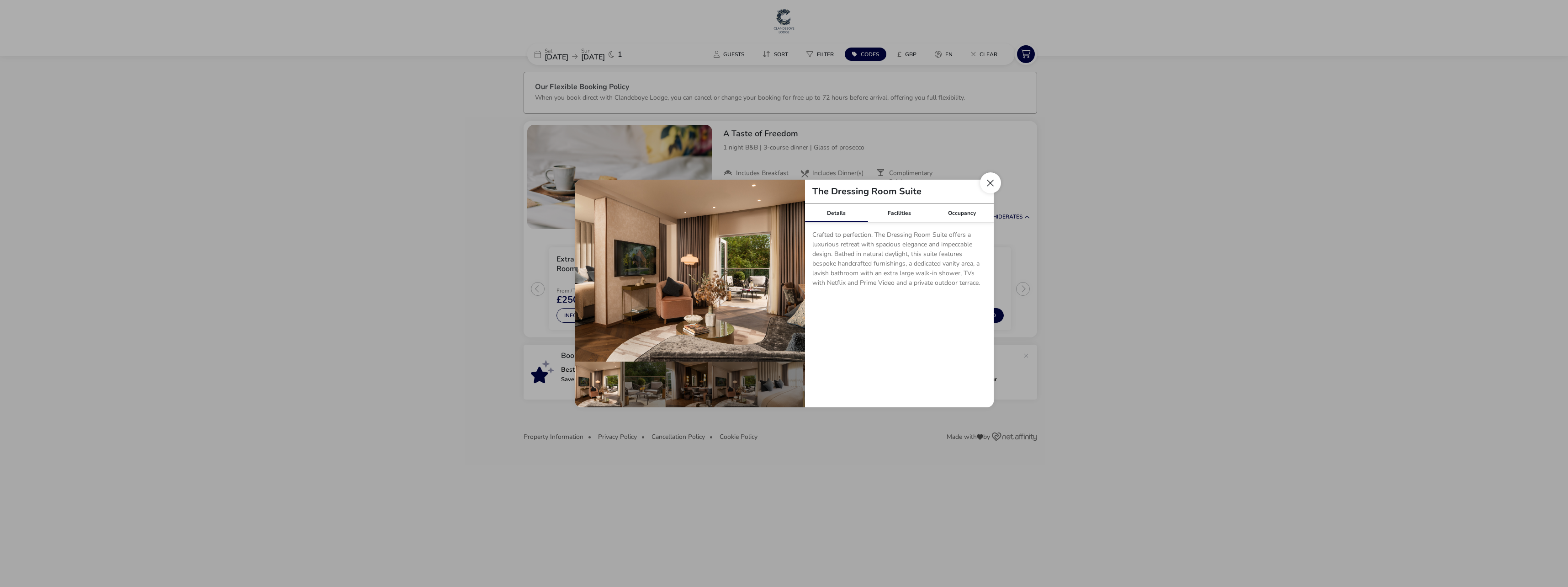
click at [989, 186] on button "Close dialog" at bounding box center [990, 183] width 21 height 21
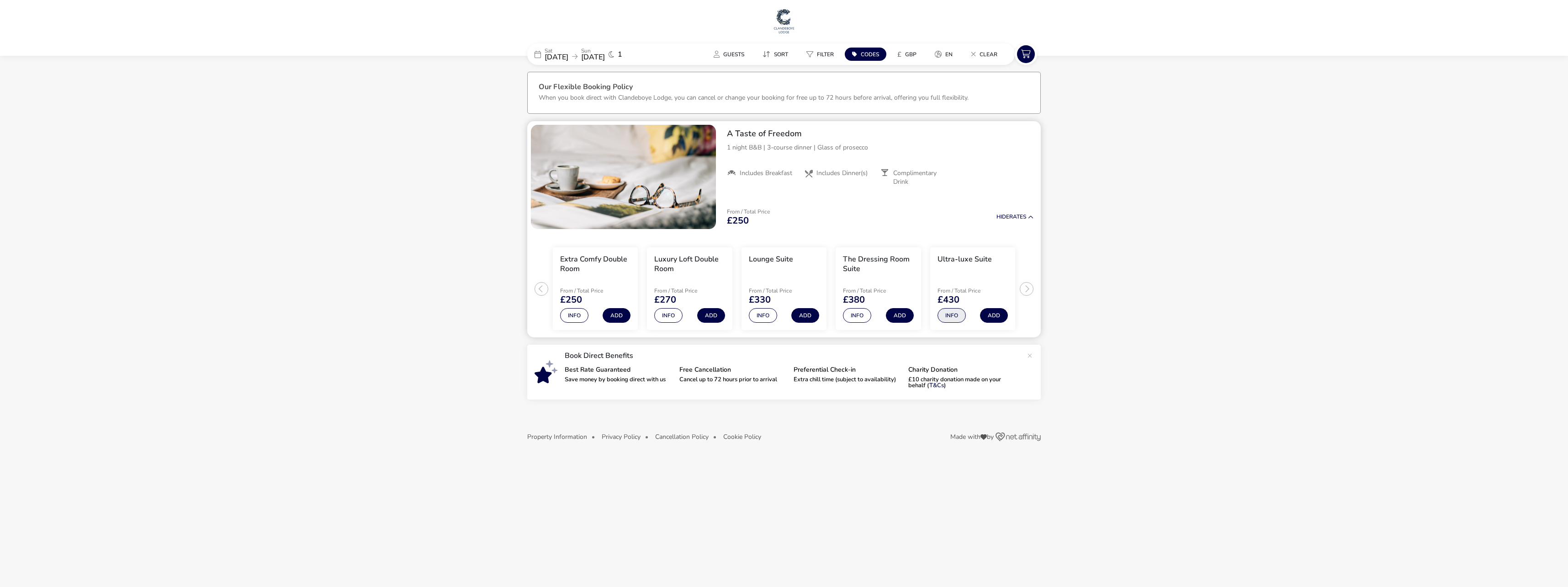
click at [953, 314] on button "Info" at bounding box center [951, 315] width 29 height 15
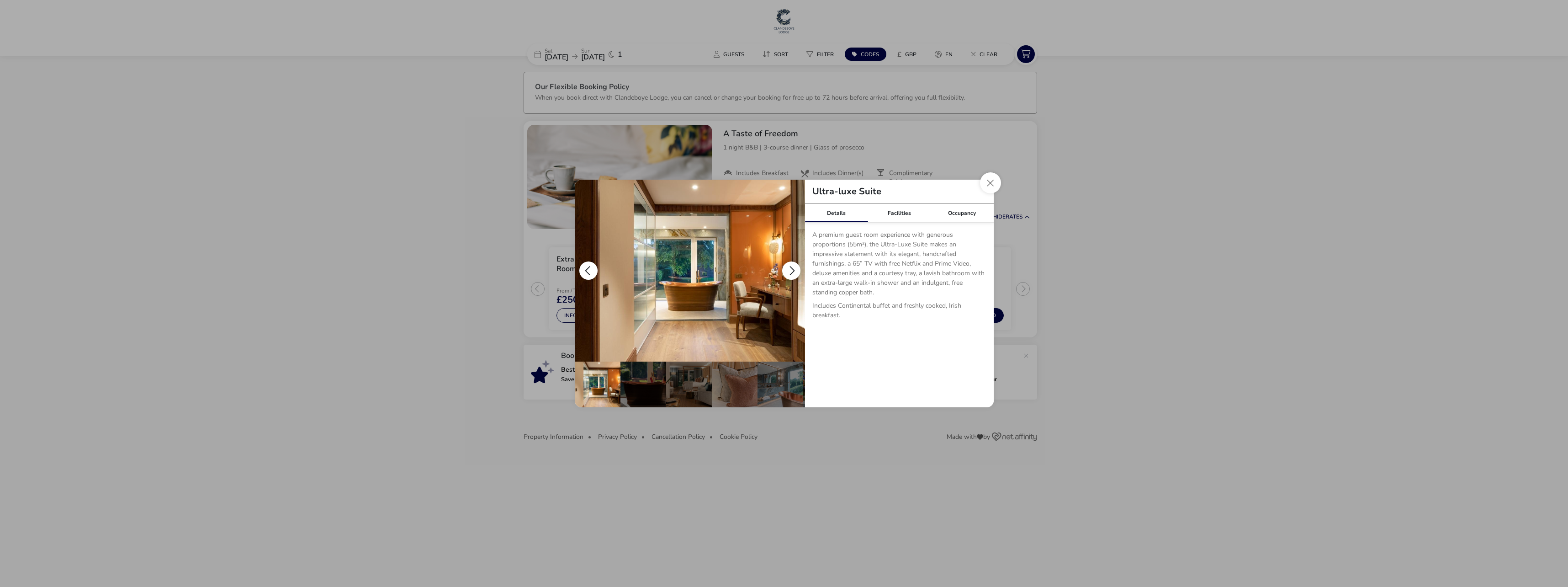
click at [791, 270] on button "details" at bounding box center [791, 270] width 18 height 18
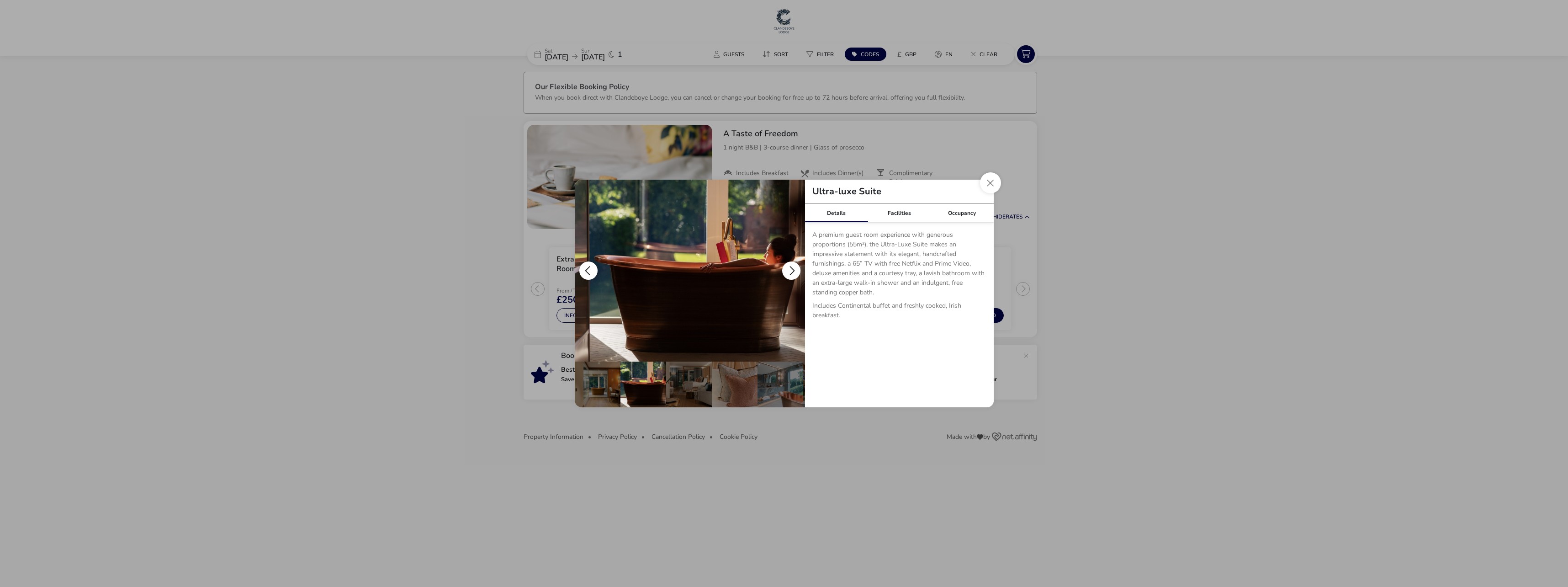
click at [791, 270] on button "details" at bounding box center [791, 270] width 18 height 18
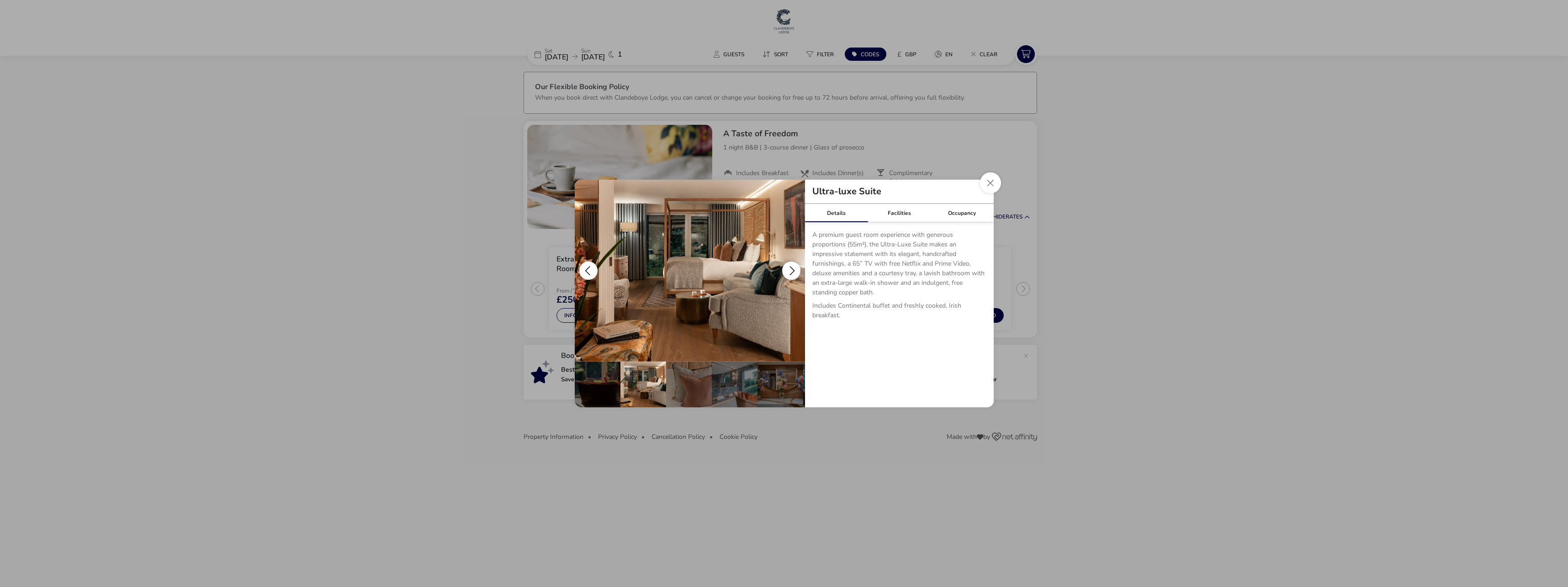
click at [791, 270] on button "details" at bounding box center [791, 270] width 18 height 18
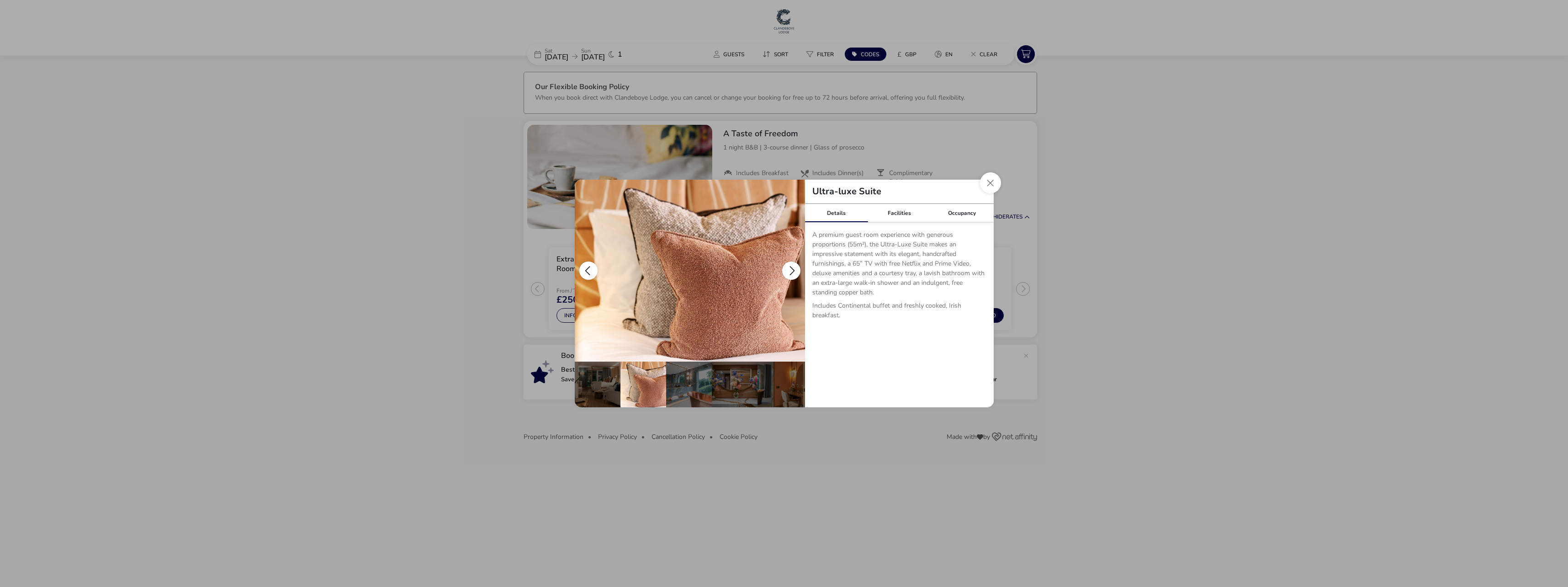
click at [791, 270] on button "details" at bounding box center [791, 270] width 18 height 18
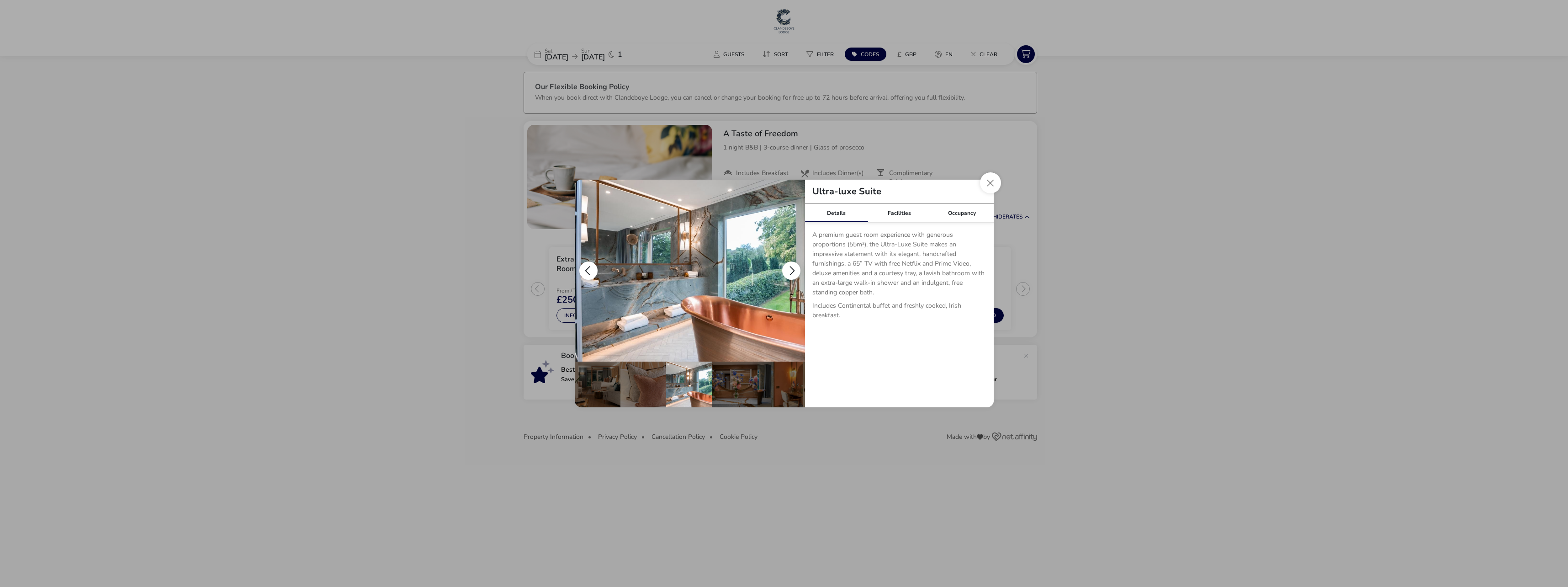
scroll to position [0, 135]
click at [791, 270] on button "details" at bounding box center [791, 270] width 18 height 18
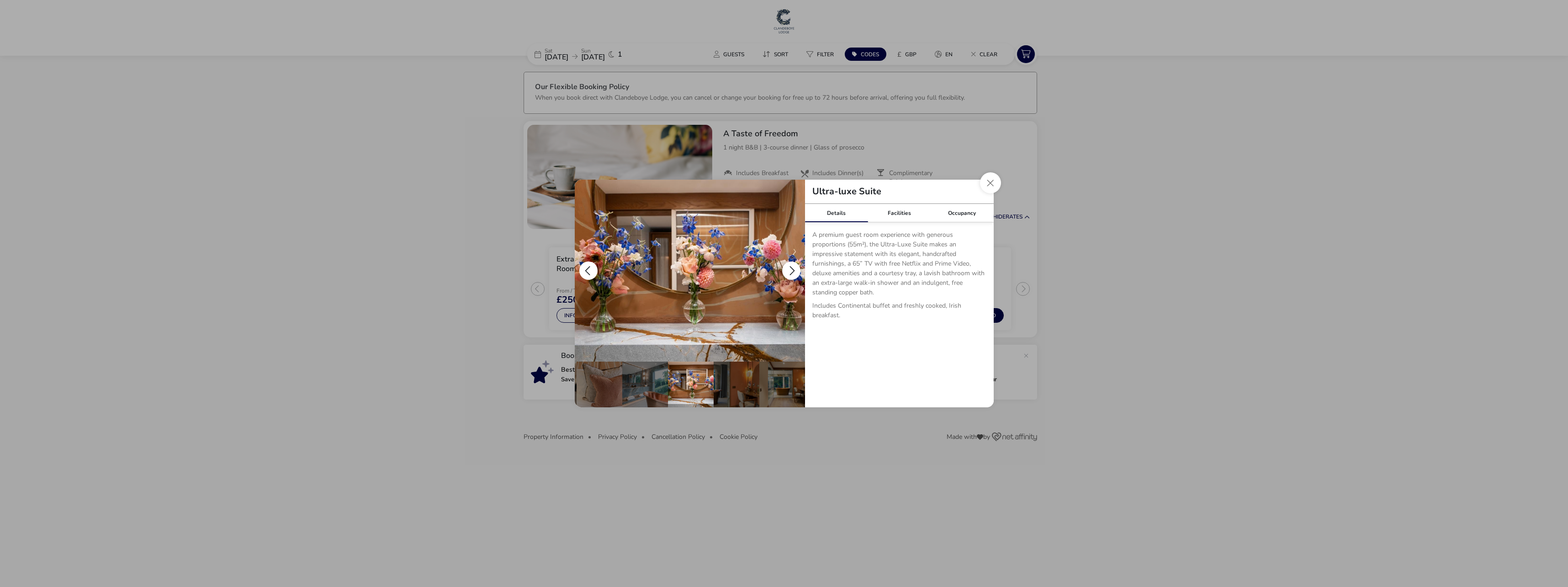
click at [791, 268] on button "details" at bounding box center [791, 270] width 18 height 18
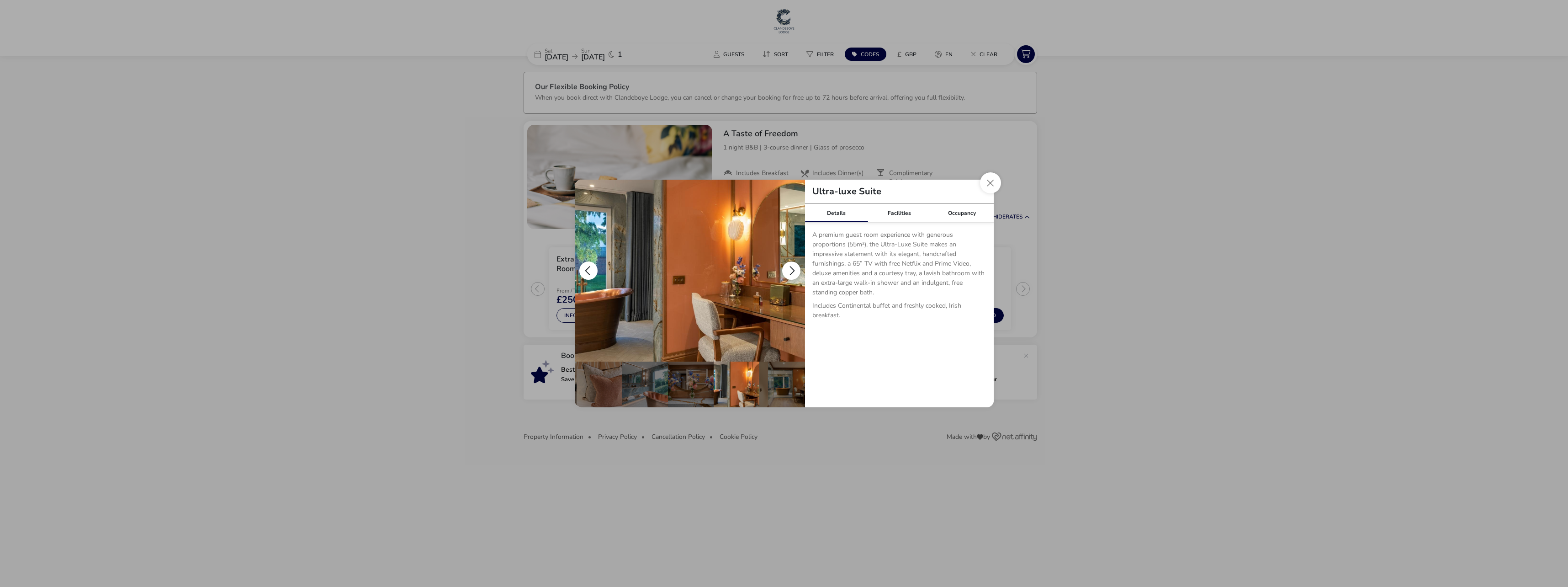
click at [791, 268] on button "details" at bounding box center [791, 270] width 18 height 18
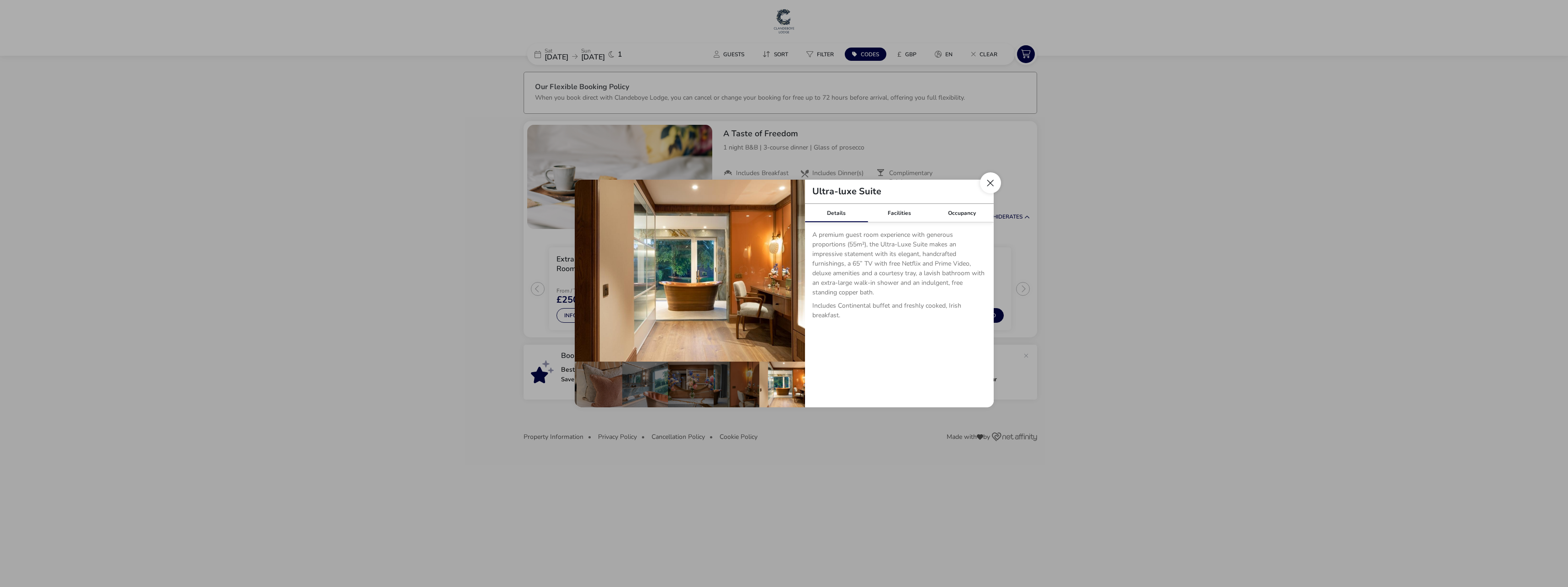
click at [992, 178] on button "Close dialog" at bounding box center [990, 183] width 21 height 21
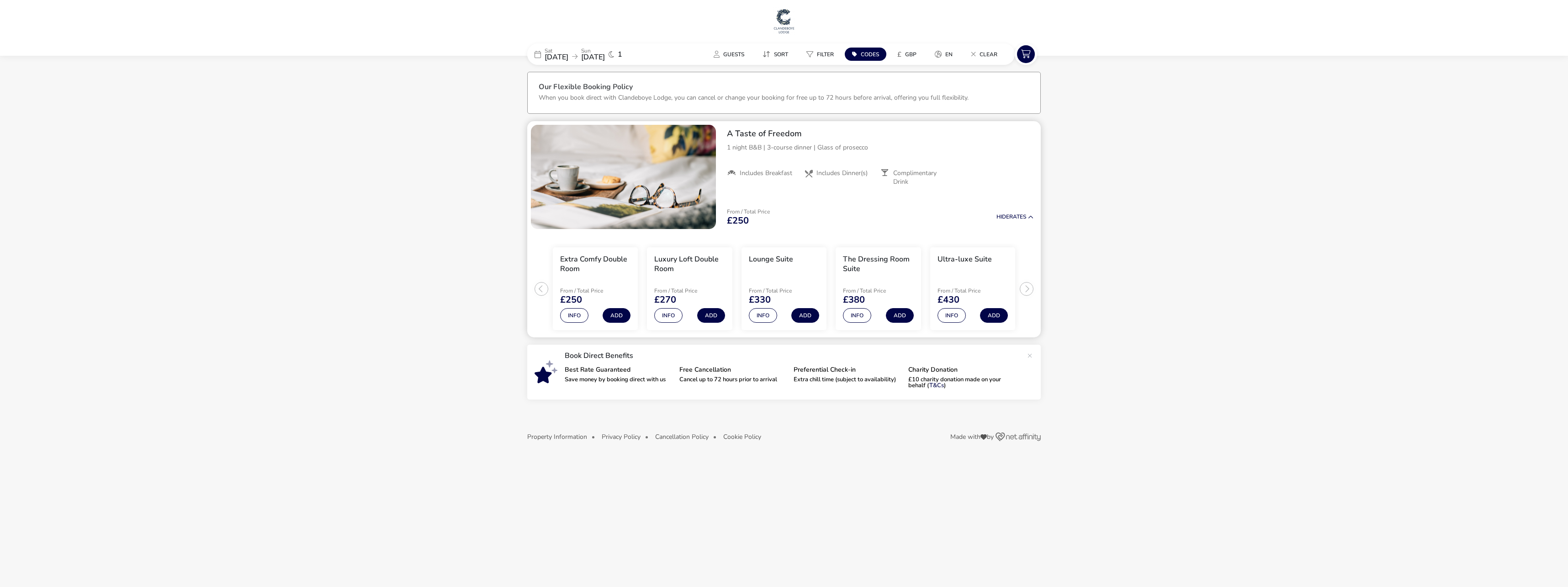
click at [1023, 285] on ul "Extra Comfy Double Room From / Total Price £250 Info Add Luxury Loft Double Roo…" at bounding box center [784, 285] width 514 height 105
